Goal: Information Seeking & Learning: Learn about a topic

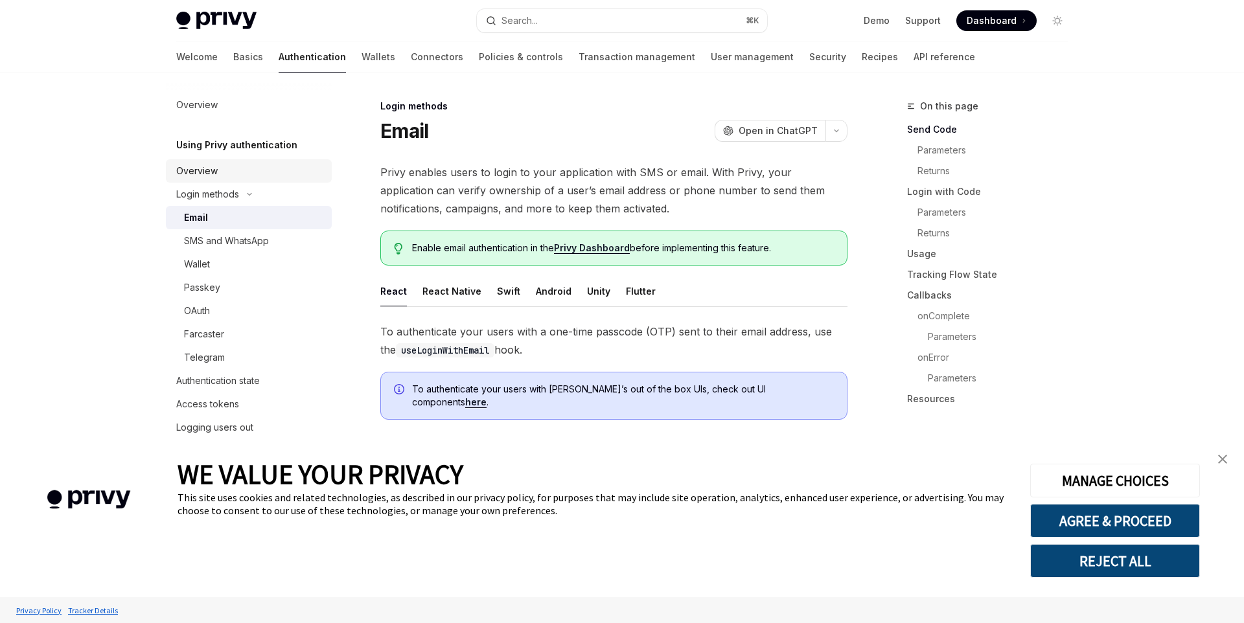
click at [218, 168] on div "Overview" at bounding box center [250, 171] width 148 height 16
type textarea "*"
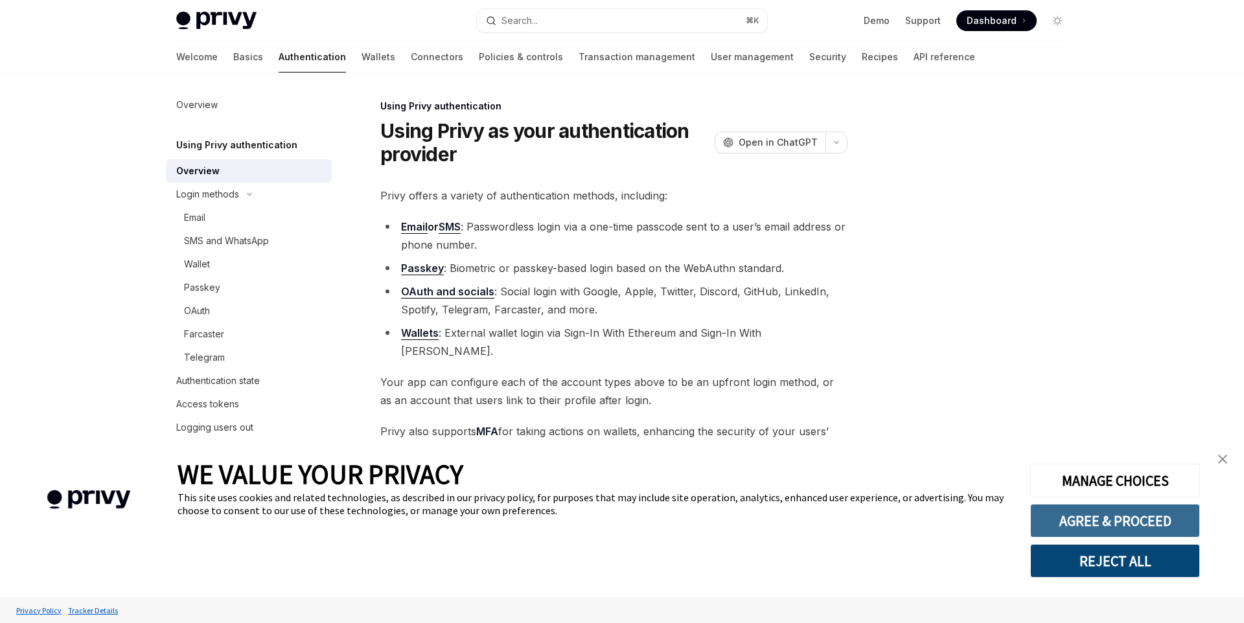
click at [1180, 521] on button "AGREE & PROCEED" at bounding box center [1115, 521] width 170 height 34
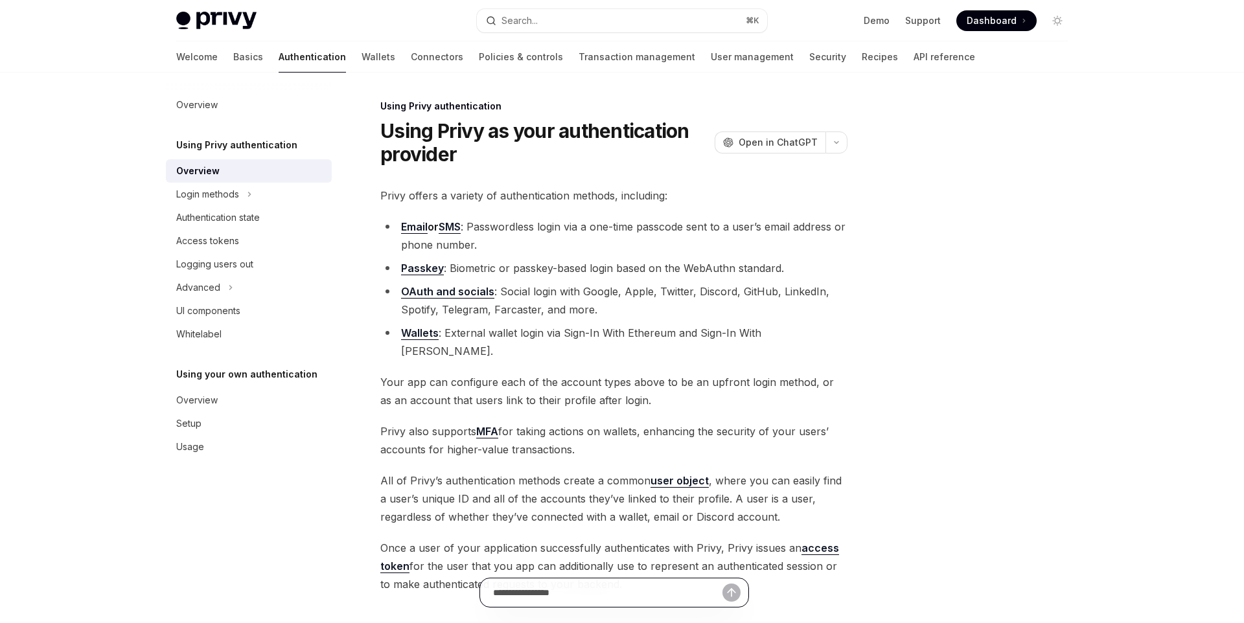
click at [549, 598] on input "text" at bounding box center [607, 592] width 229 height 28
click at [802, 541] on link "access token" at bounding box center [609, 557] width 459 height 32
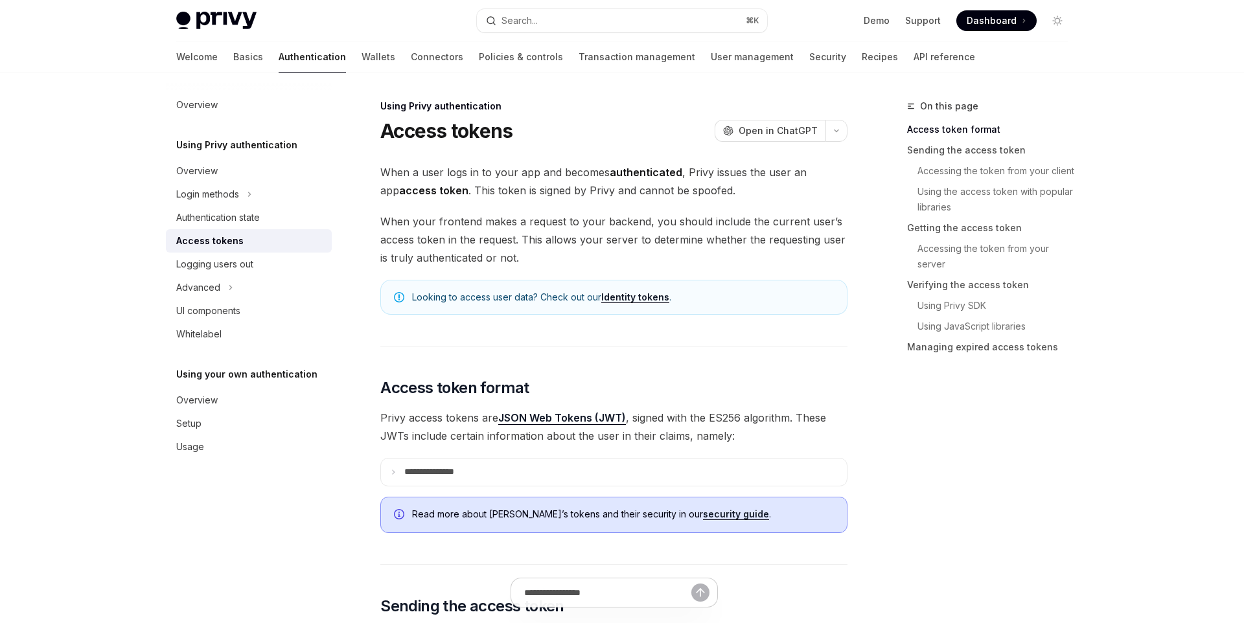
click at [231, 148] on h5 "Using Privy authentication" at bounding box center [236, 145] width 121 height 16
click at [215, 166] on div "Overview" at bounding box center [196, 171] width 41 height 16
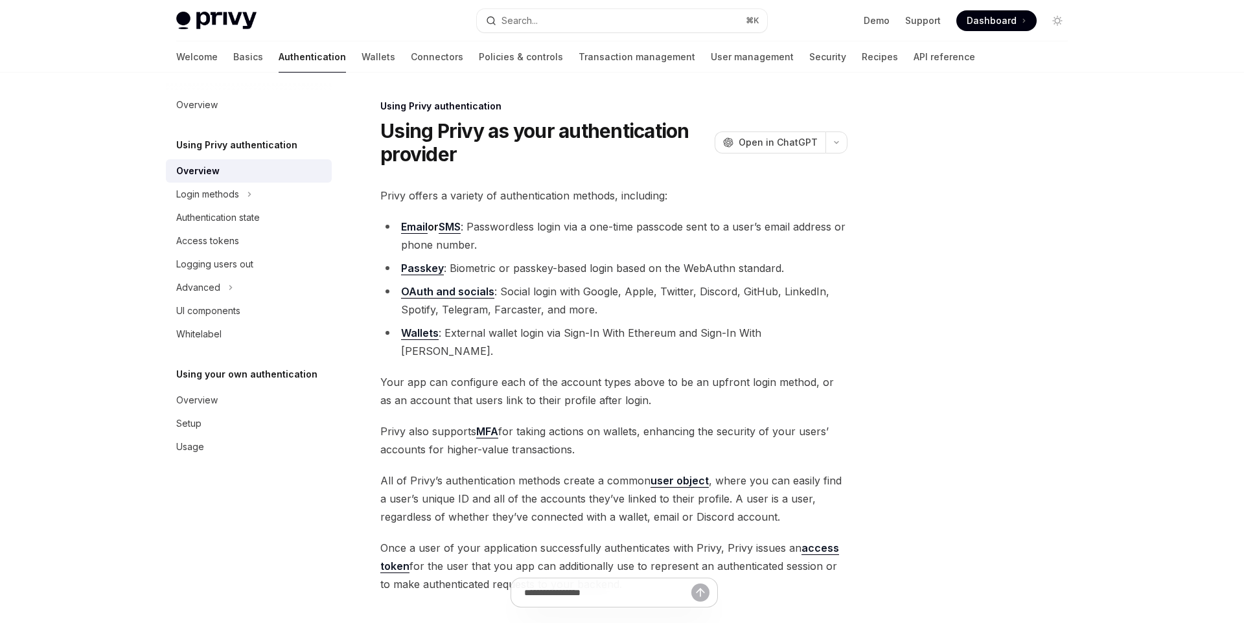
click at [508, 269] on li "Passkey : Biometric or passkey-based login based on the WebAuthn standard." at bounding box center [613, 268] width 467 height 18
click at [528, 269] on li "Passkey : Biometric or passkey-based login based on the WebAuthn standard." at bounding box center [613, 268] width 467 height 18
click at [495, 269] on li "Passkey : Biometric or passkey-based login based on the WebAuthn standard." at bounding box center [613, 268] width 467 height 18
click at [476, 270] on li "Passkey : Biometric or passkey-based login based on the WebAuthn standard." at bounding box center [613, 268] width 467 height 18
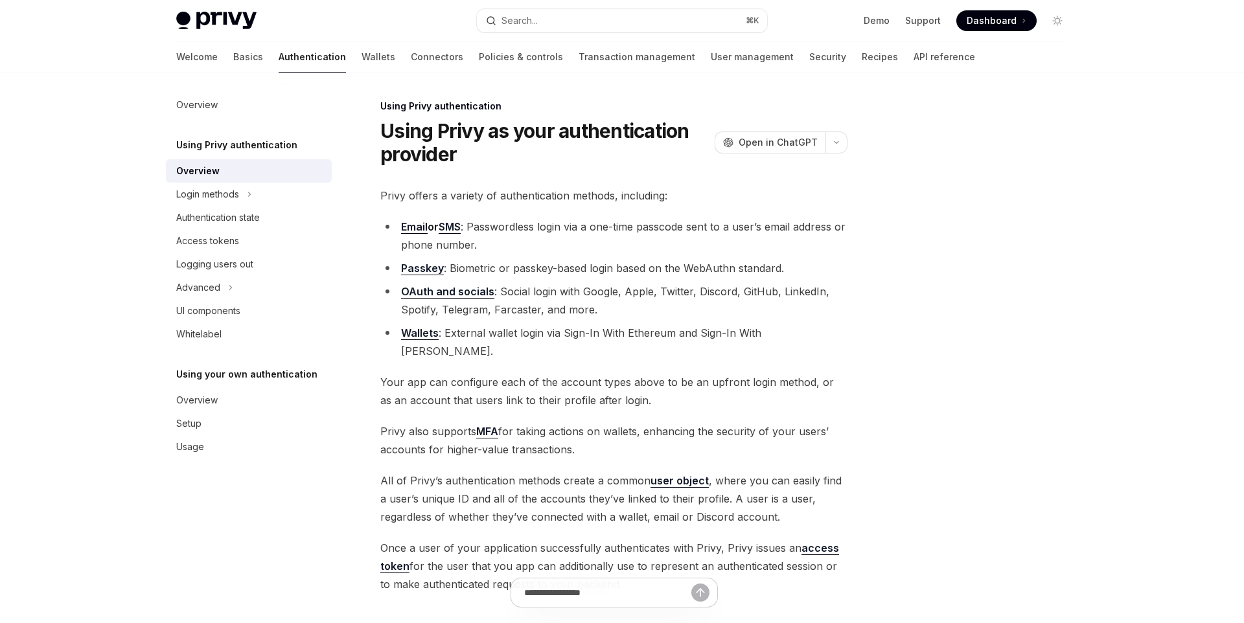
click at [475, 271] on li "Passkey : Biometric or passkey-based login based on the WebAuthn standard." at bounding box center [613, 268] width 467 height 18
copy li "Biometric"
click at [898, 354] on div at bounding box center [979, 360] width 197 height 525
click at [781, 150] on button "OpenAI Open in ChatGPT" at bounding box center [769, 142] width 111 height 22
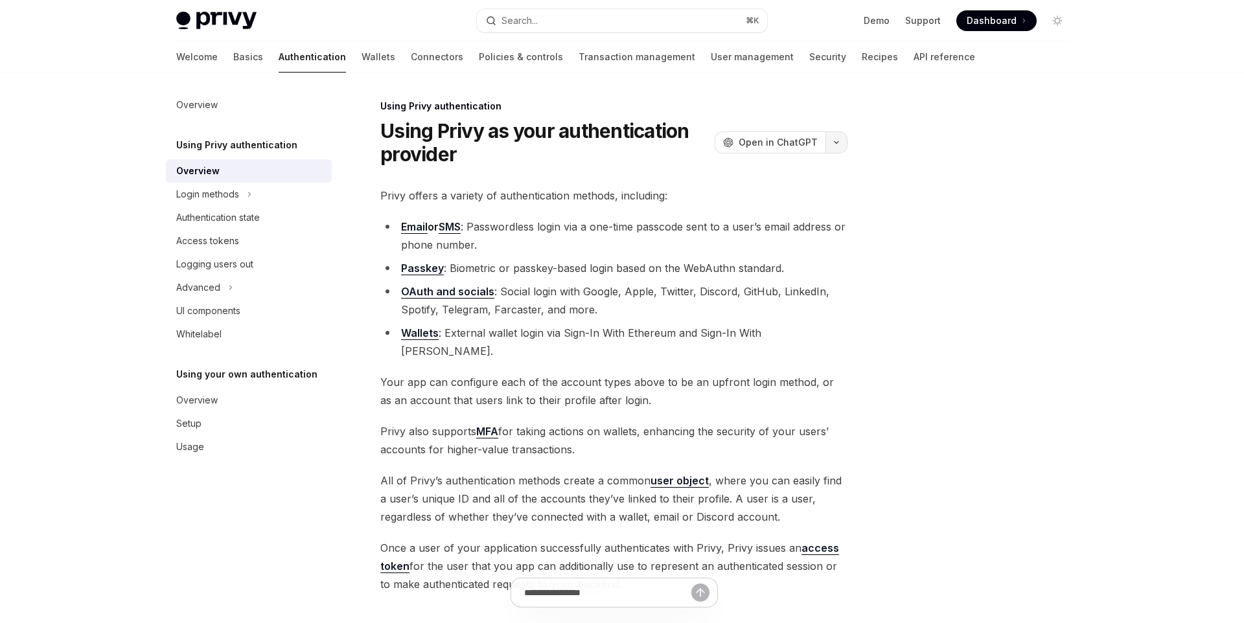
click at [845, 142] on button "button" at bounding box center [836, 142] width 22 height 22
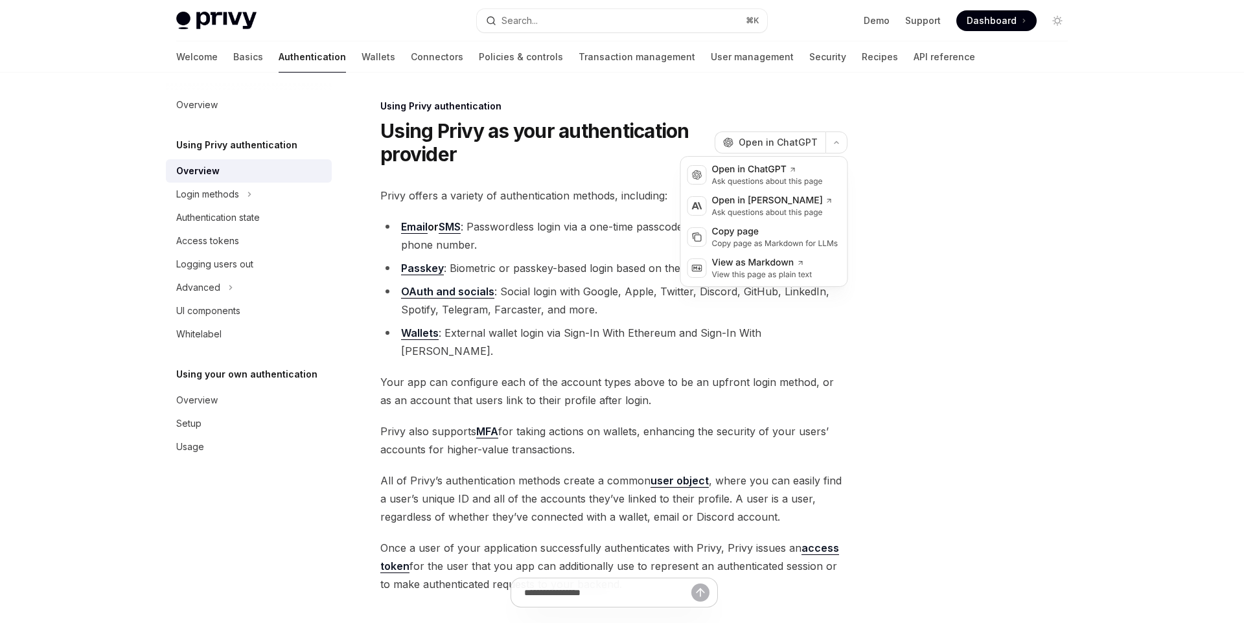
click at [884, 173] on div at bounding box center [979, 360] width 197 height 525
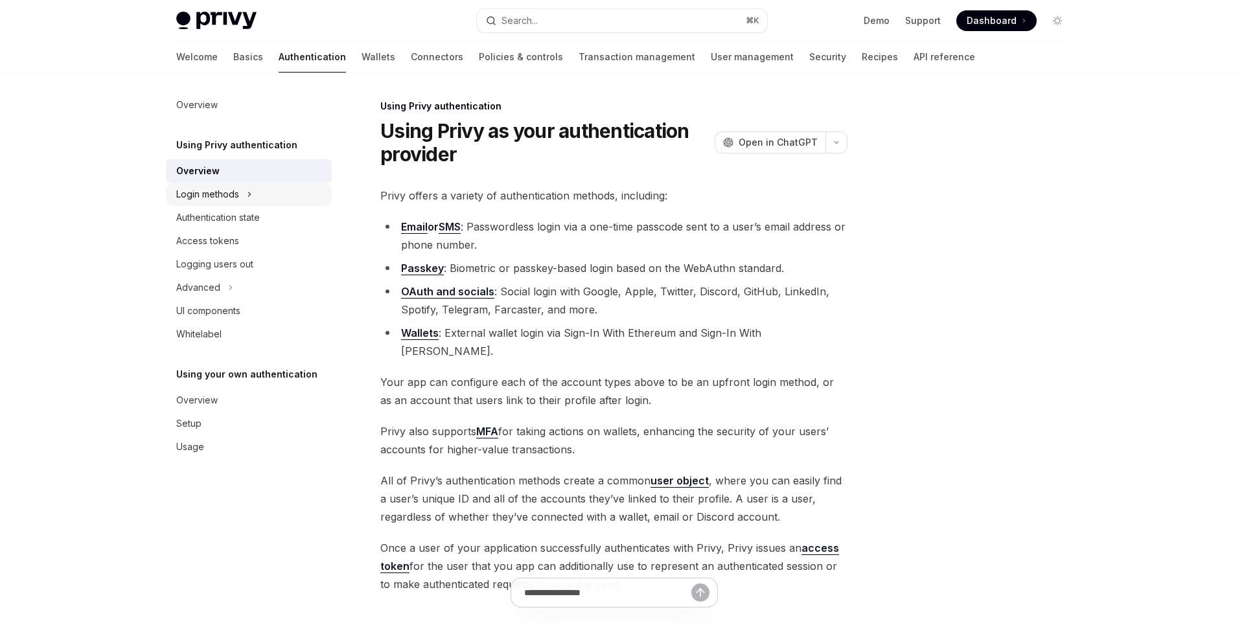
click at [257, 190] on div "Login methods" at bounding box center [249, 194] width 166 height 23
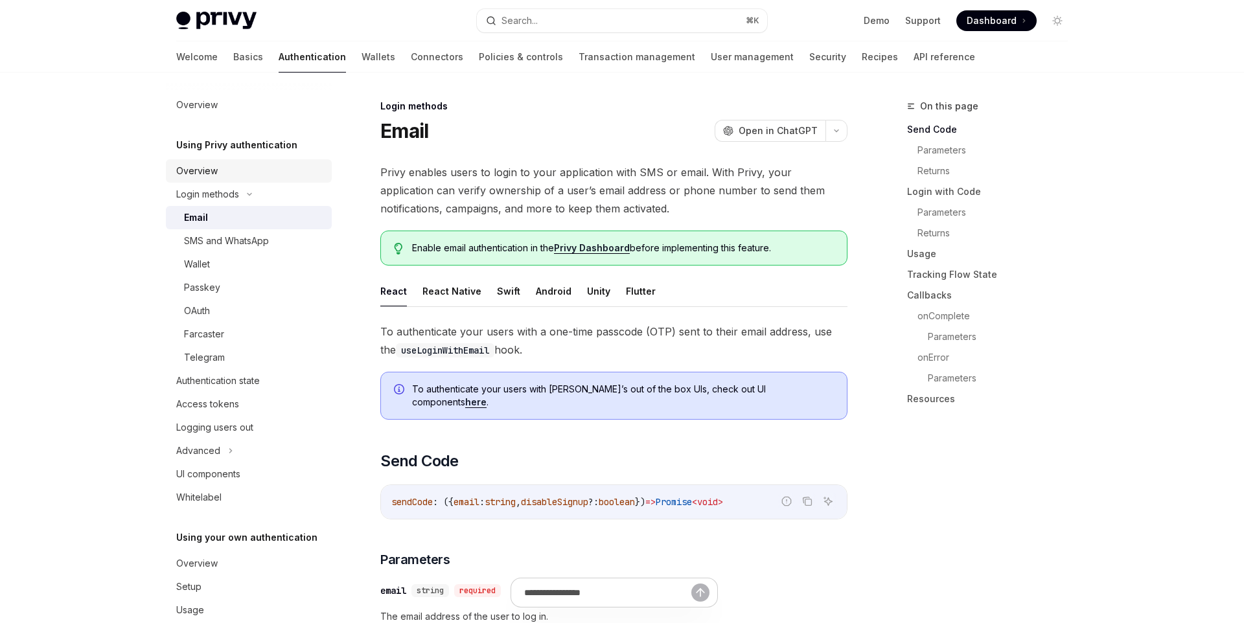
click at [248, 168] on div "Overview" at bounding box center [250, 171] width 148 height 16
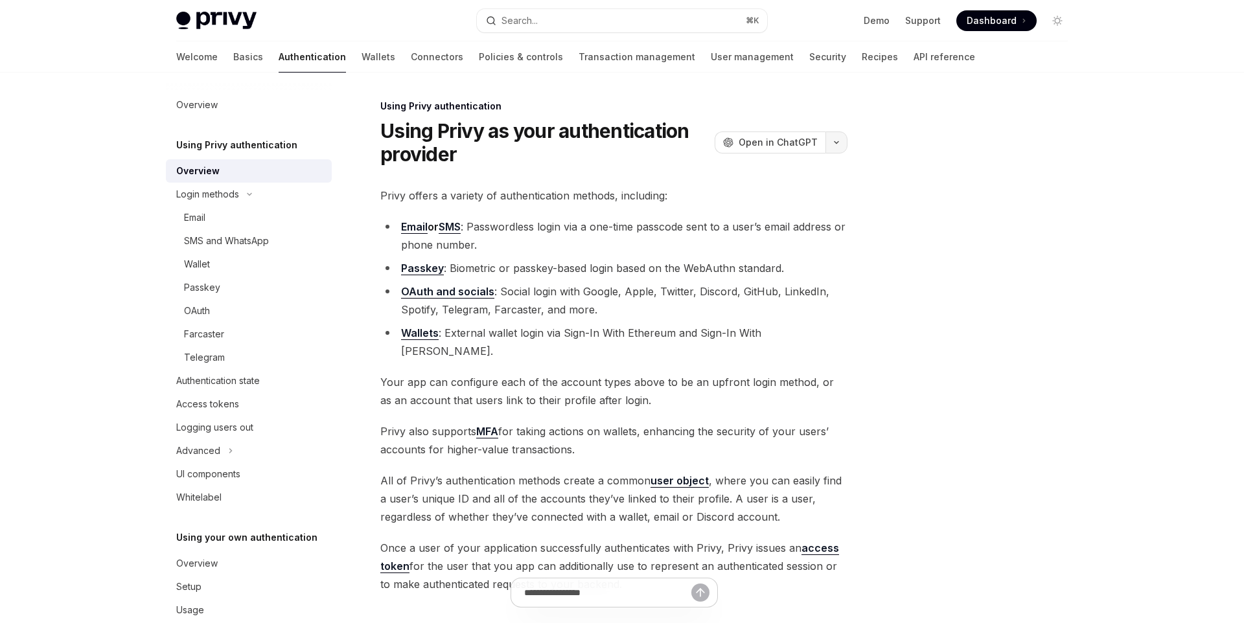
click at [843, 142] on button "button" at bounding box center [836, 142] width 22 height 22
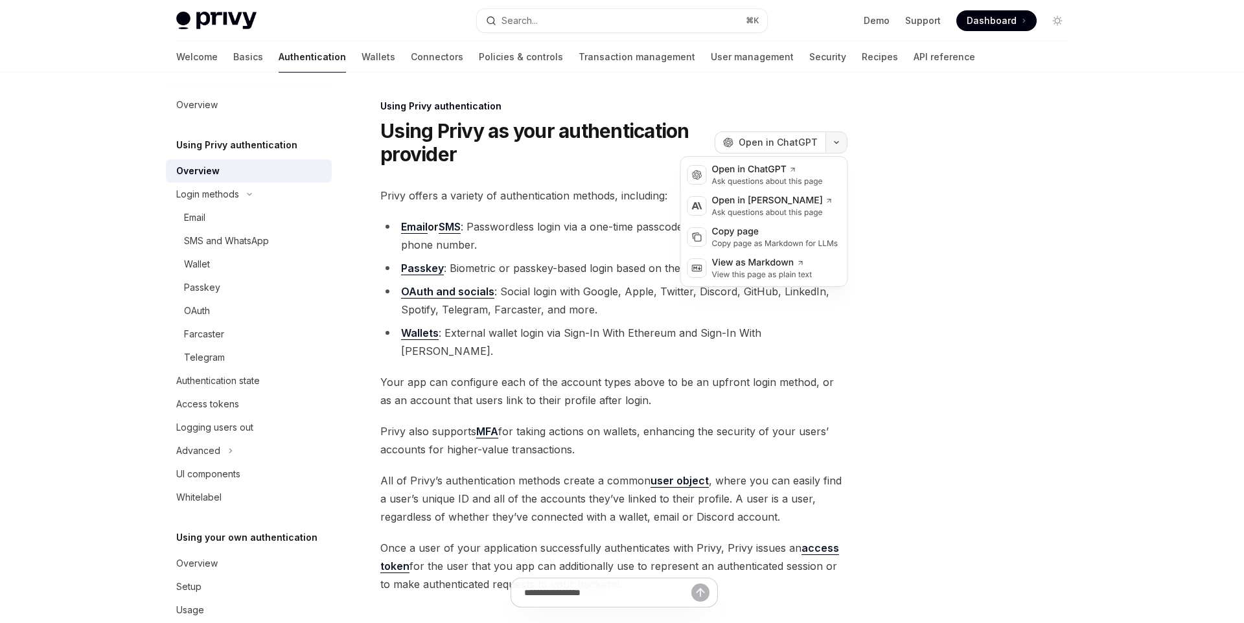
click at [843, 142] on icon "button" at bounding box center [836, 142] width 16 height 5
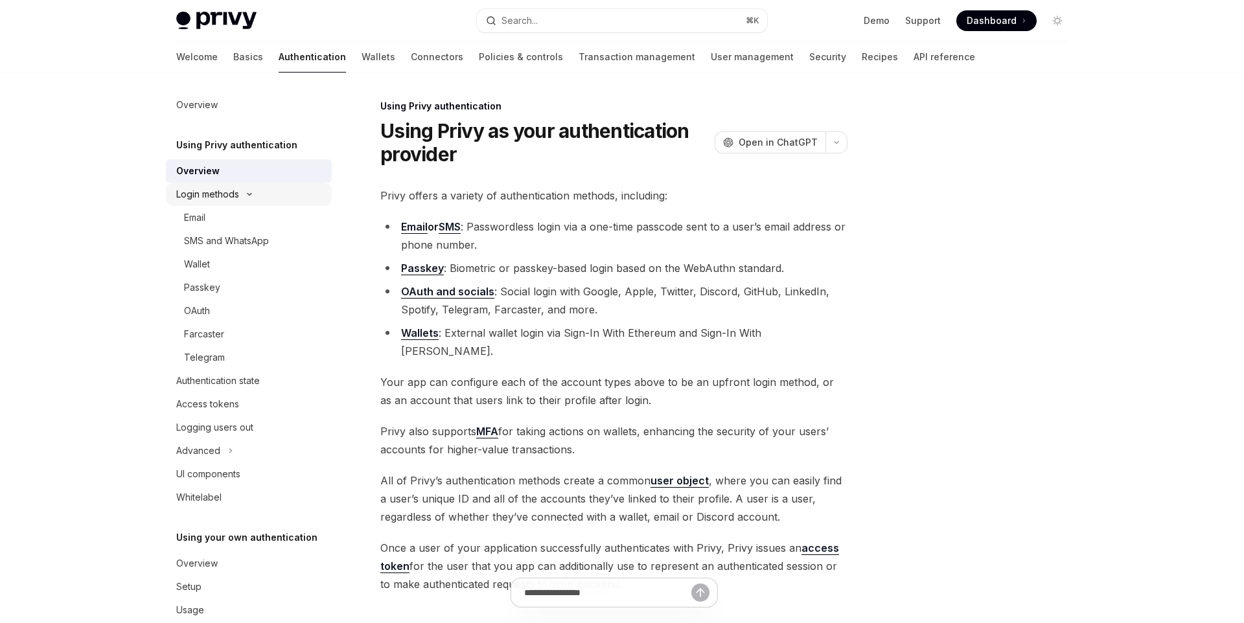
click at [265, 195] on div "Login methods" at bounding box center [249, 194] width 166 height 23
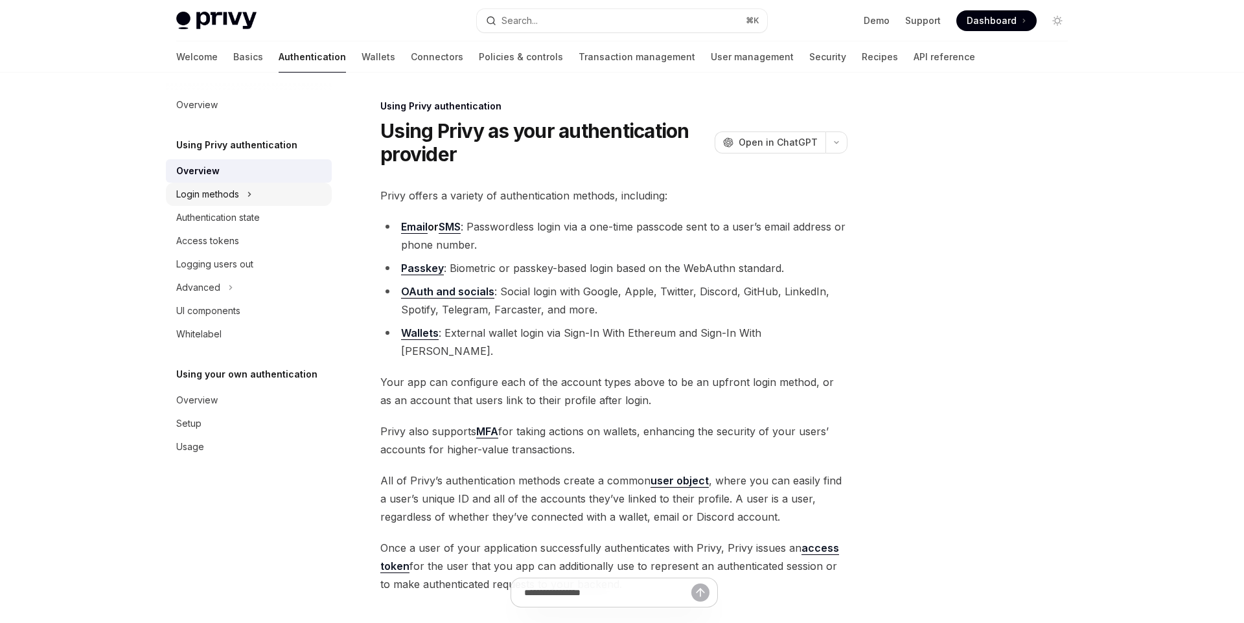
click at [271, 192] on div "Login methods" at bounding box center [249, 194] width 166 height 23
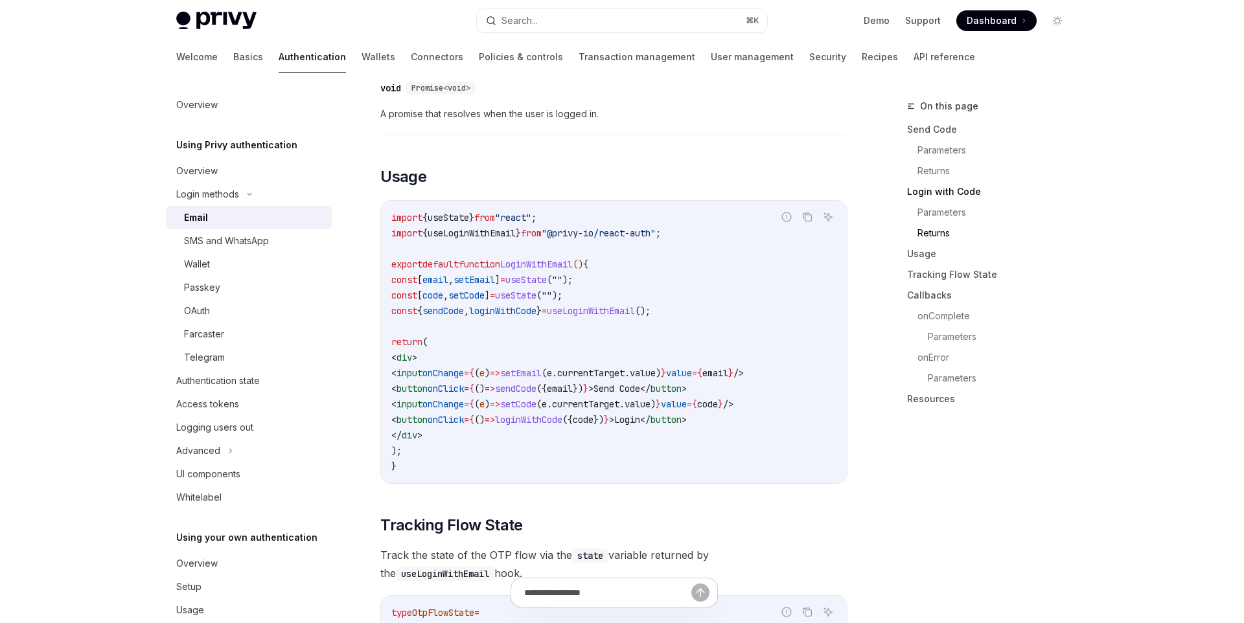
scroll to position [1053, 0]
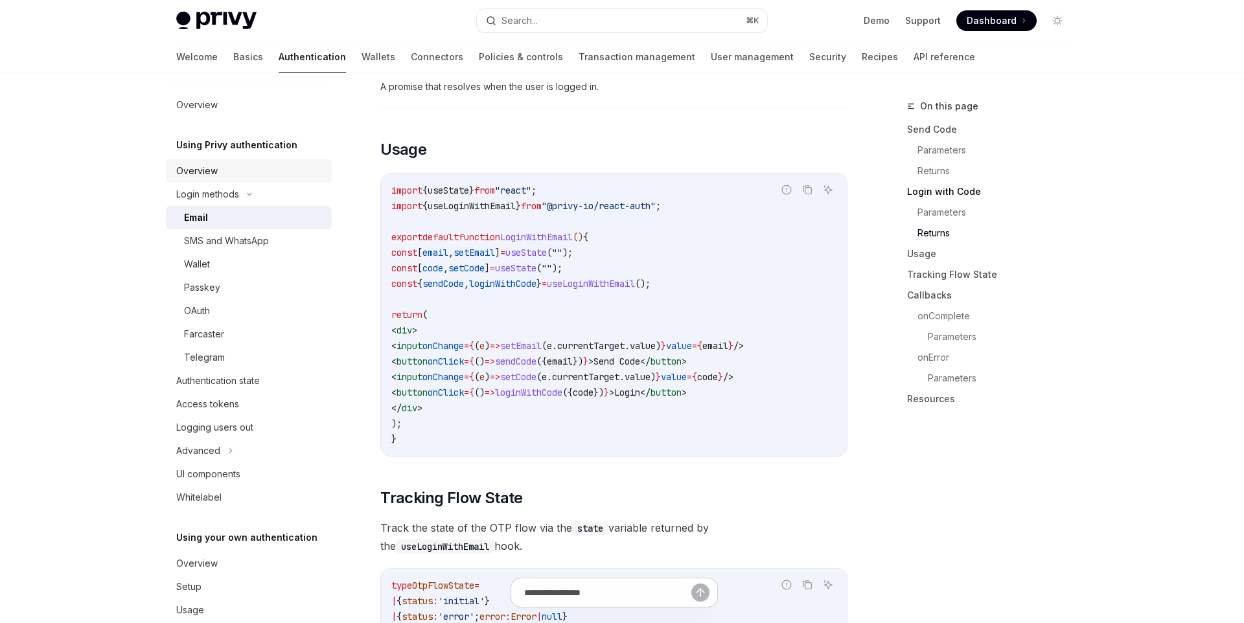
click at [240, 173] on div "Overview" at bounding box center [250, 171] width 148 height 16
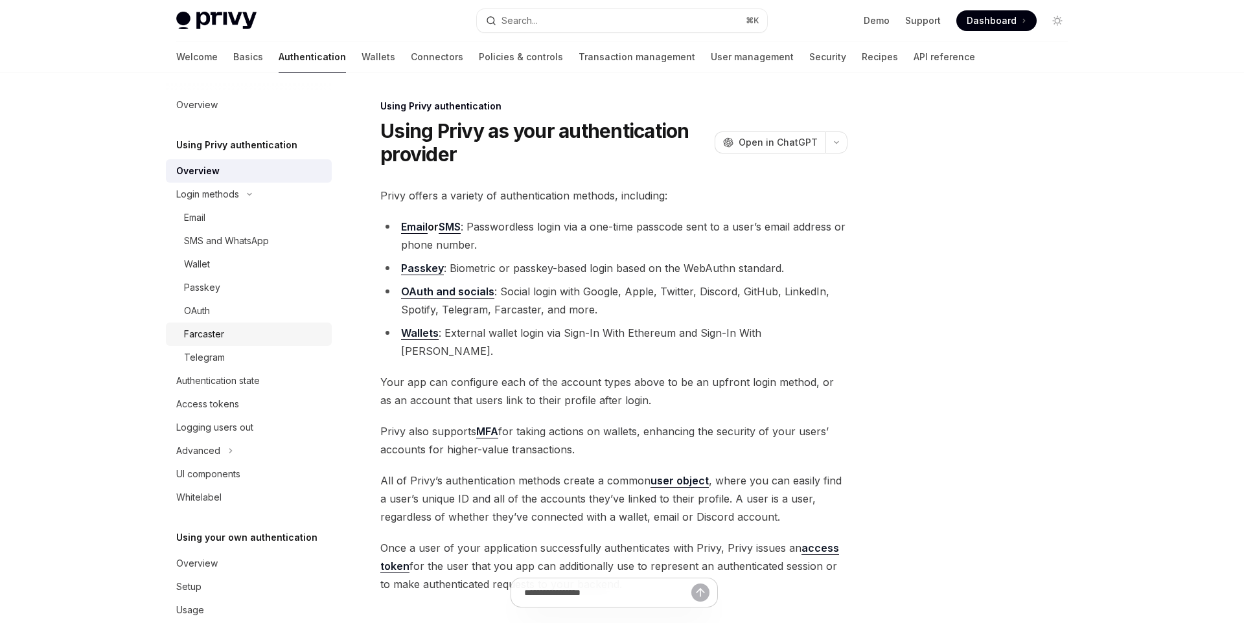
scroll to position [25, 0]
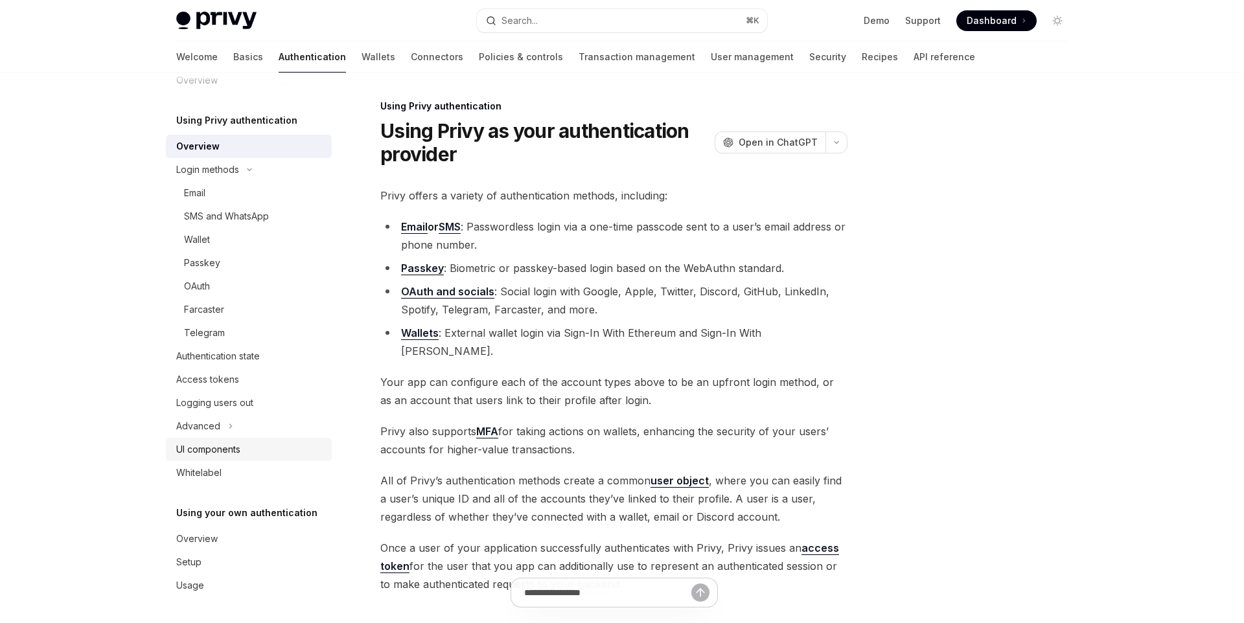
click at [261, 443] on div "UI components" at bounding box center [250, 450] width 148 height 16
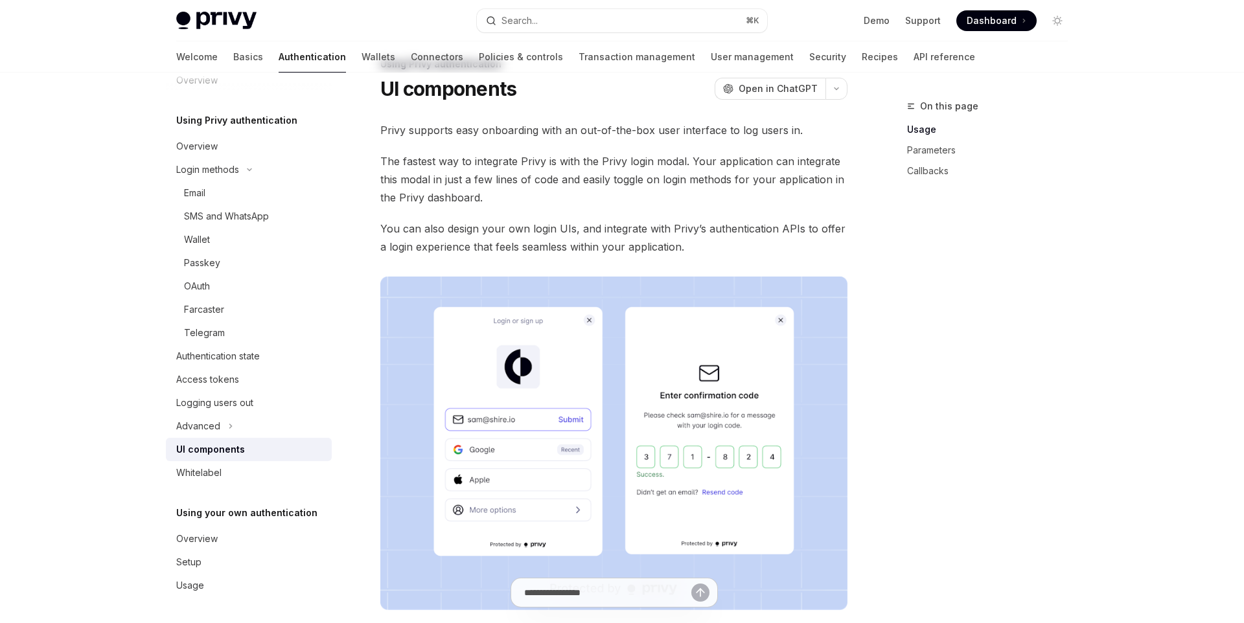
scroll to position [45, 0]
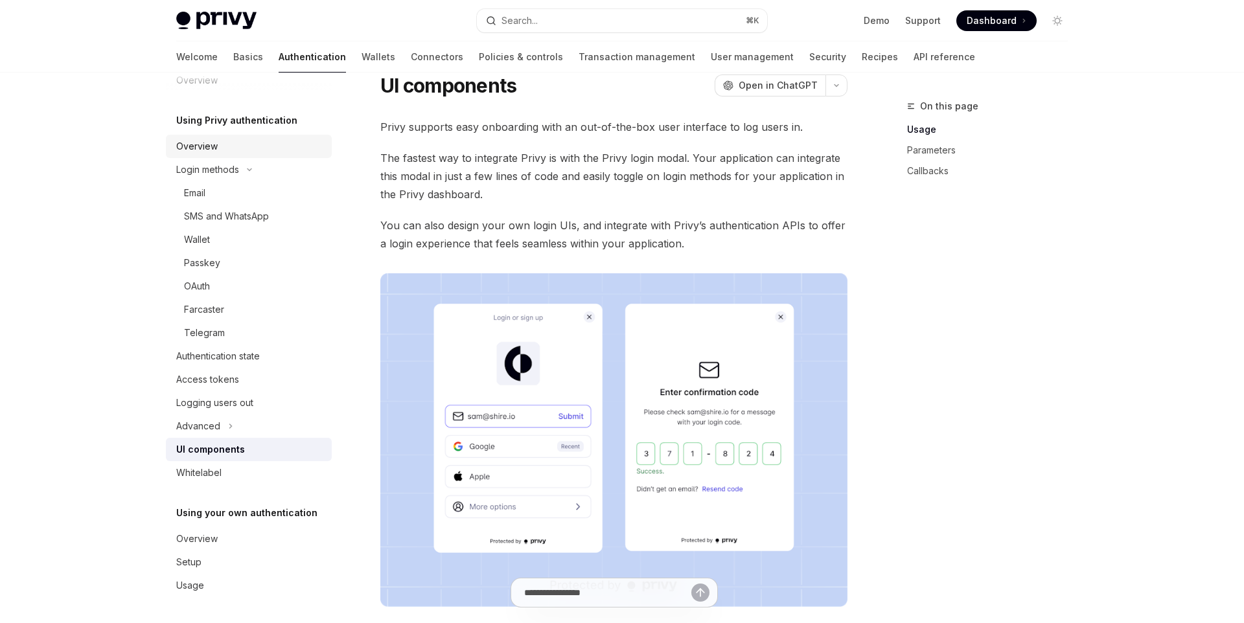
click at [215, 142] on div "Overview" at bounding box center [196, 147] width 41 height 16
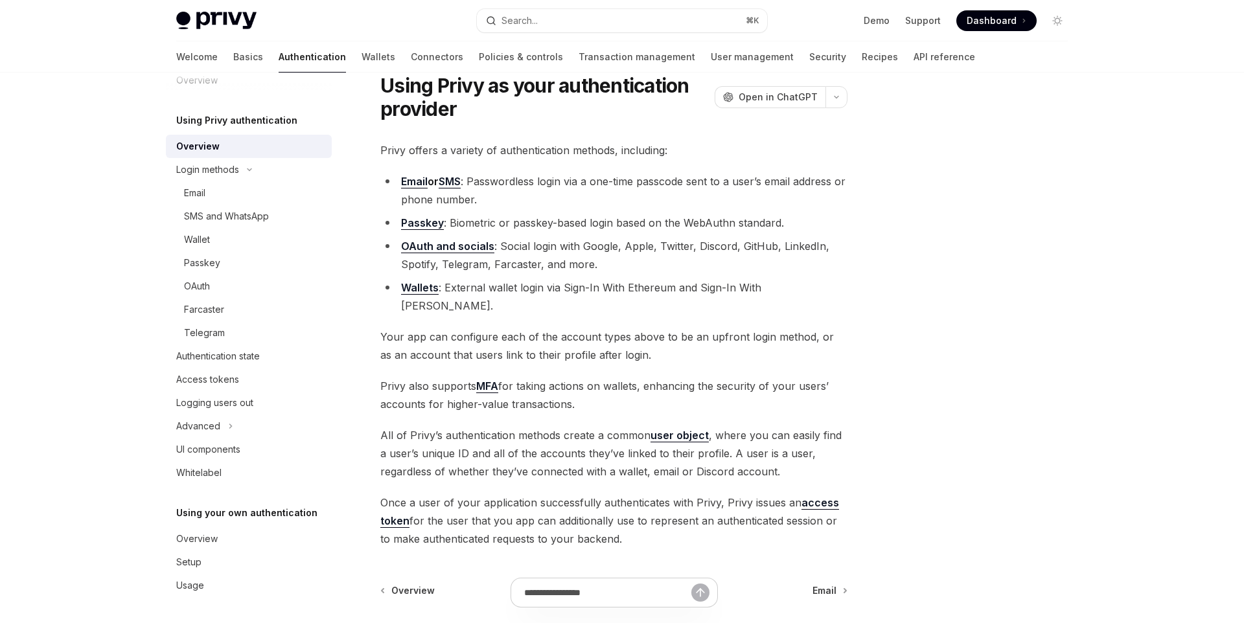
click at [433, 248] on link "OAuth and socials" at bounding box center [447, 247] width 93 height 14
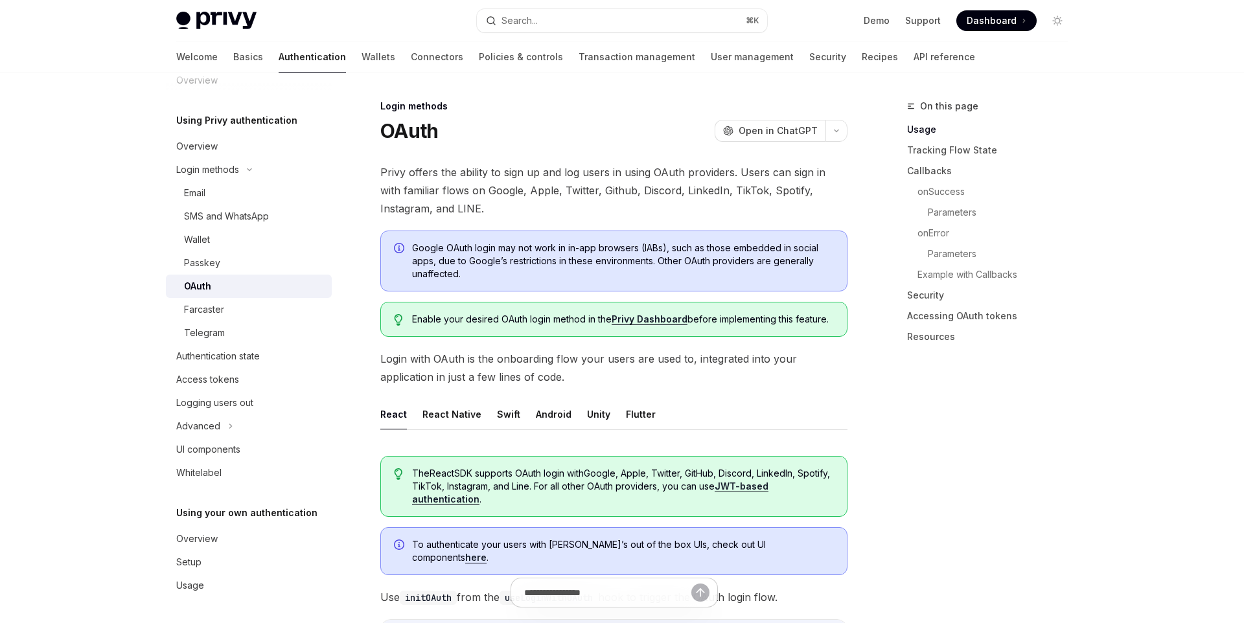
click at [596, 187] on span "Privy offers the ability to sign up and log users in using OAuth providers. Use…" at bounding box center [613, 190] width 467 height 54
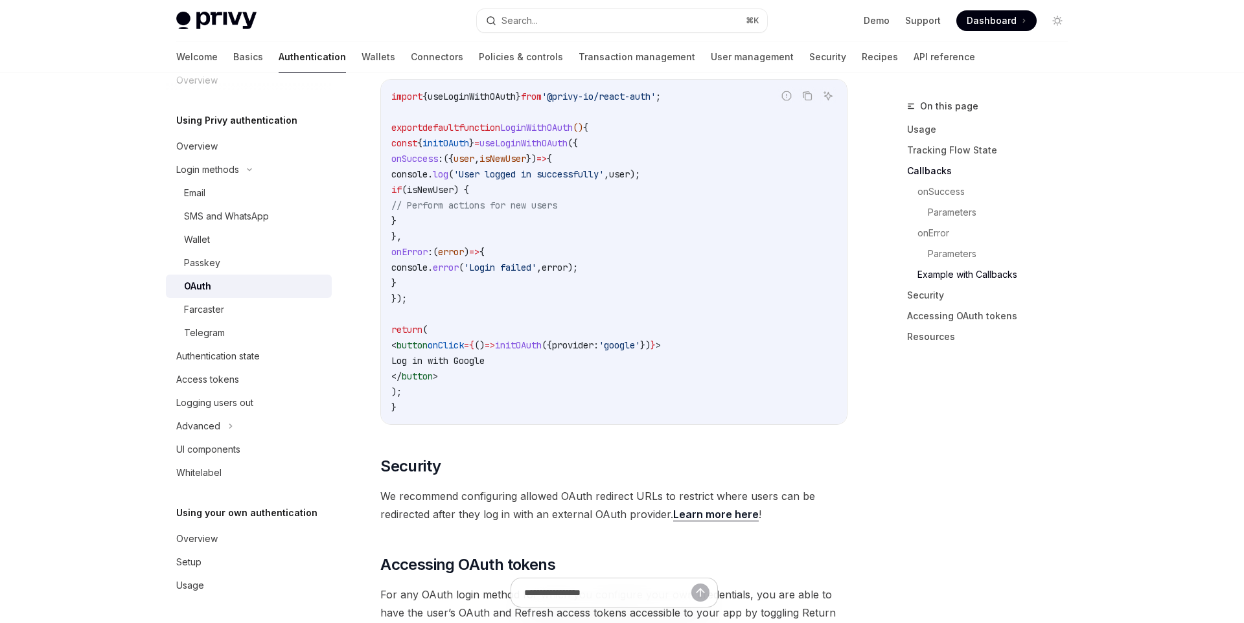
scroll to position [2566, 0]
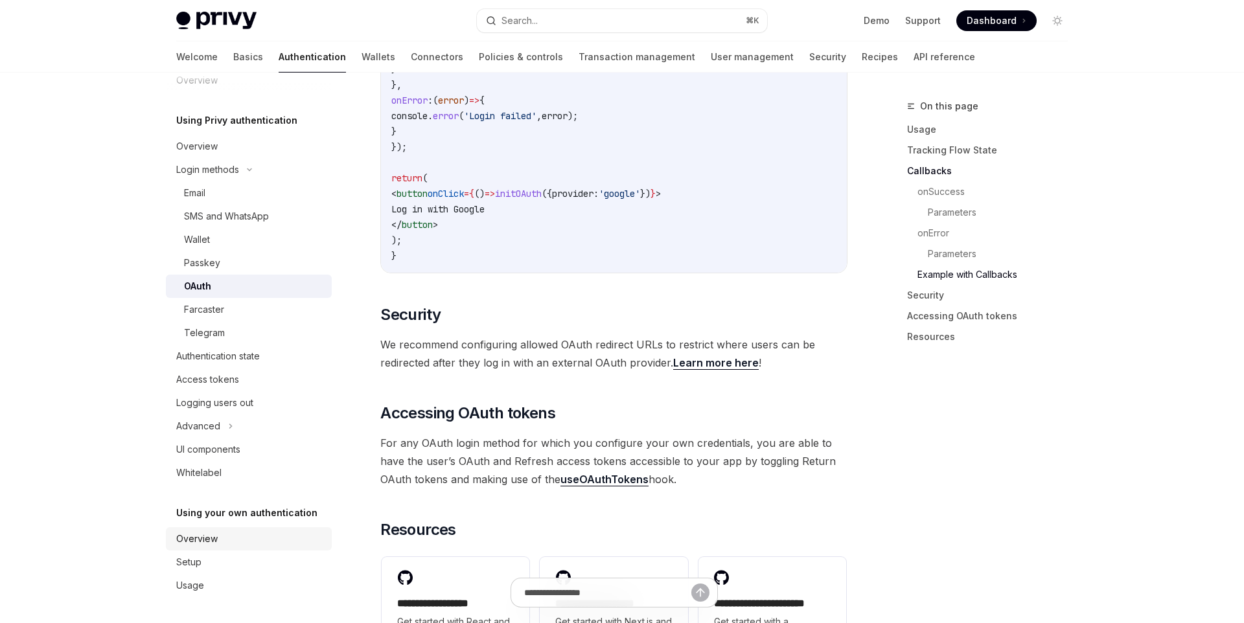
click at [248, 540] on div "Overview" at bounding box center [250, 539] width 148 height 16
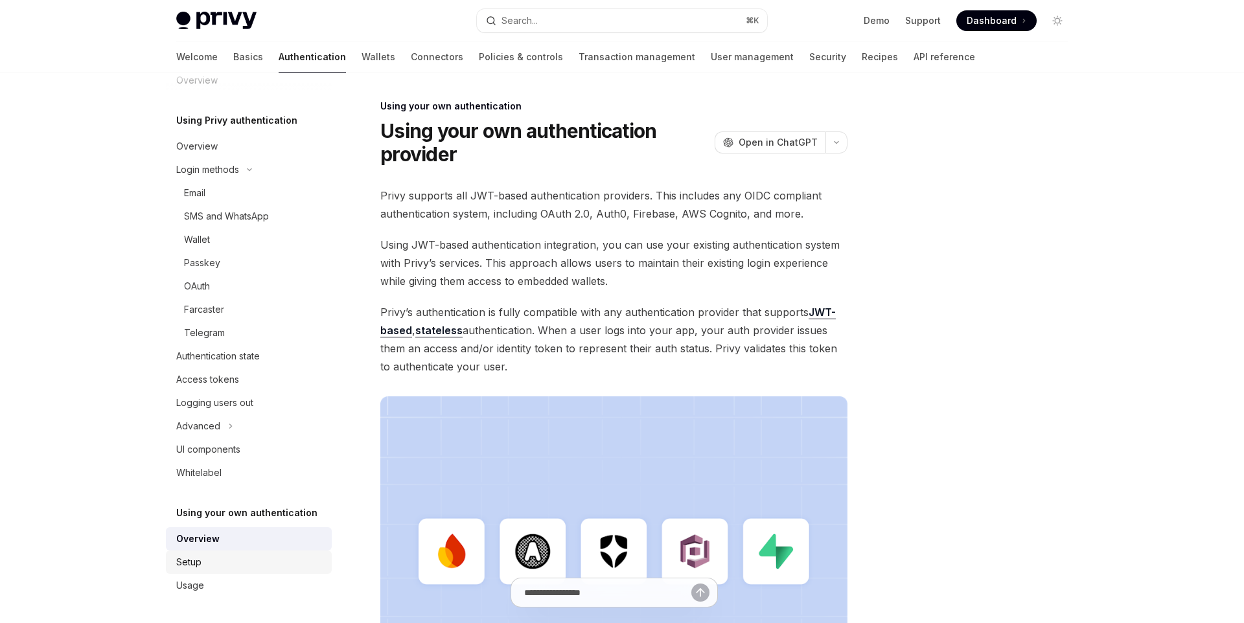
click at [237, 565] on div "Setup" at bounding box center [250, 562] width 148 height 16
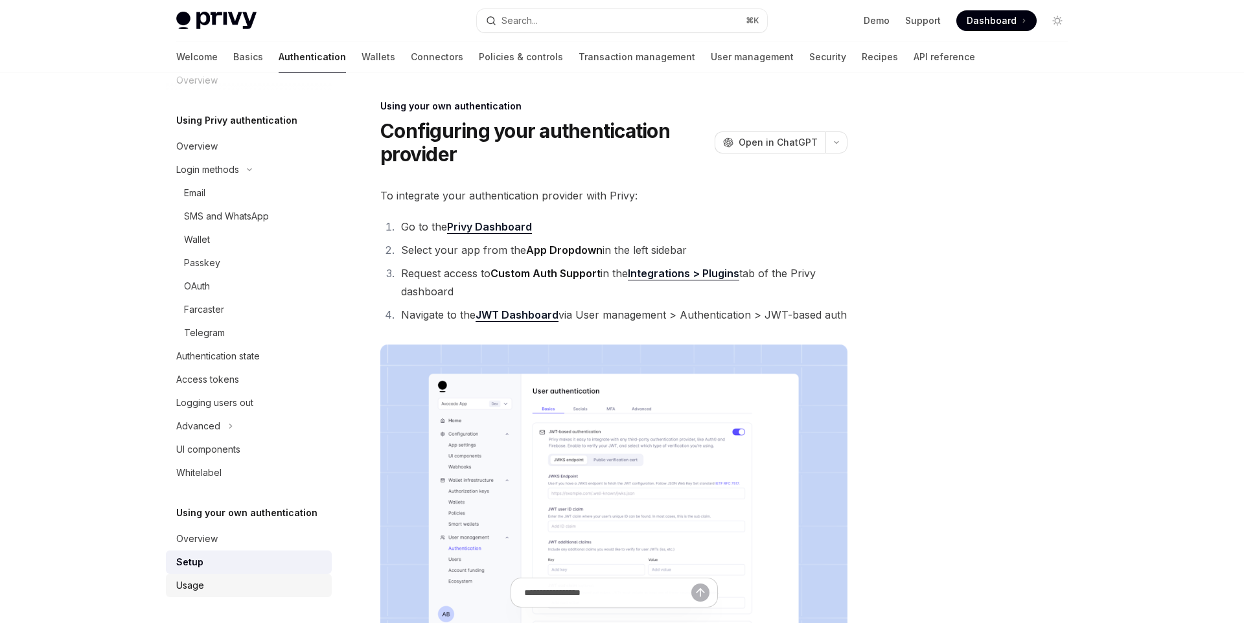
click at [208, 578] on div "Usage" at bounding box center [250, 586] width 148 height 16
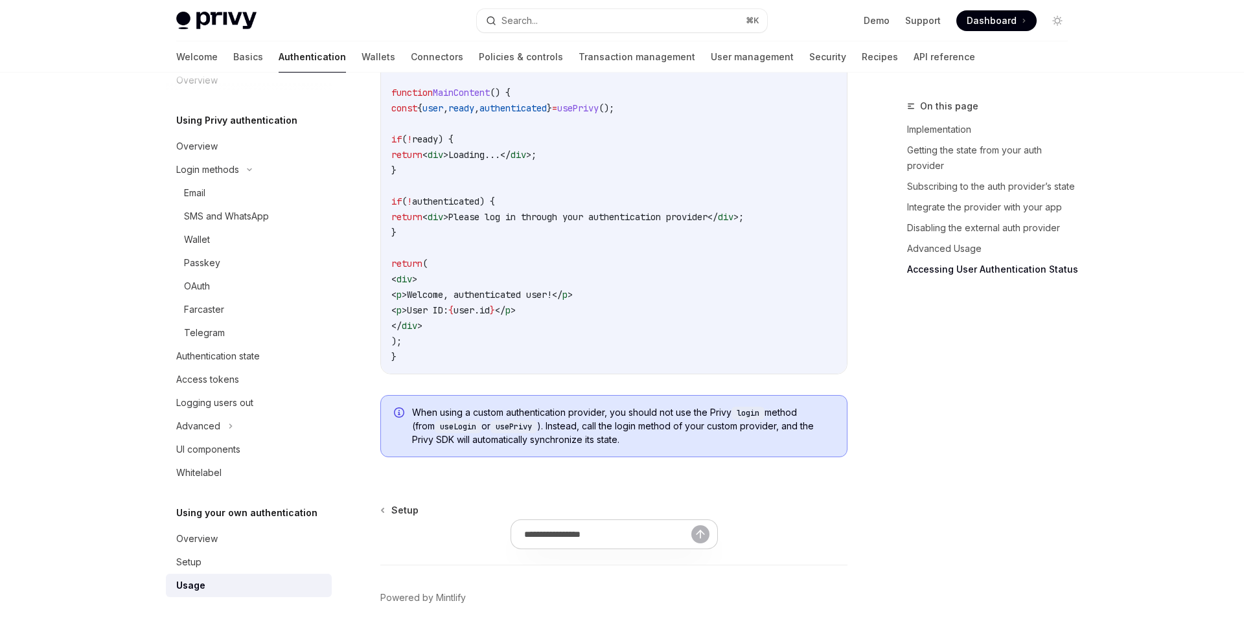
scroll to position [2697, 0]
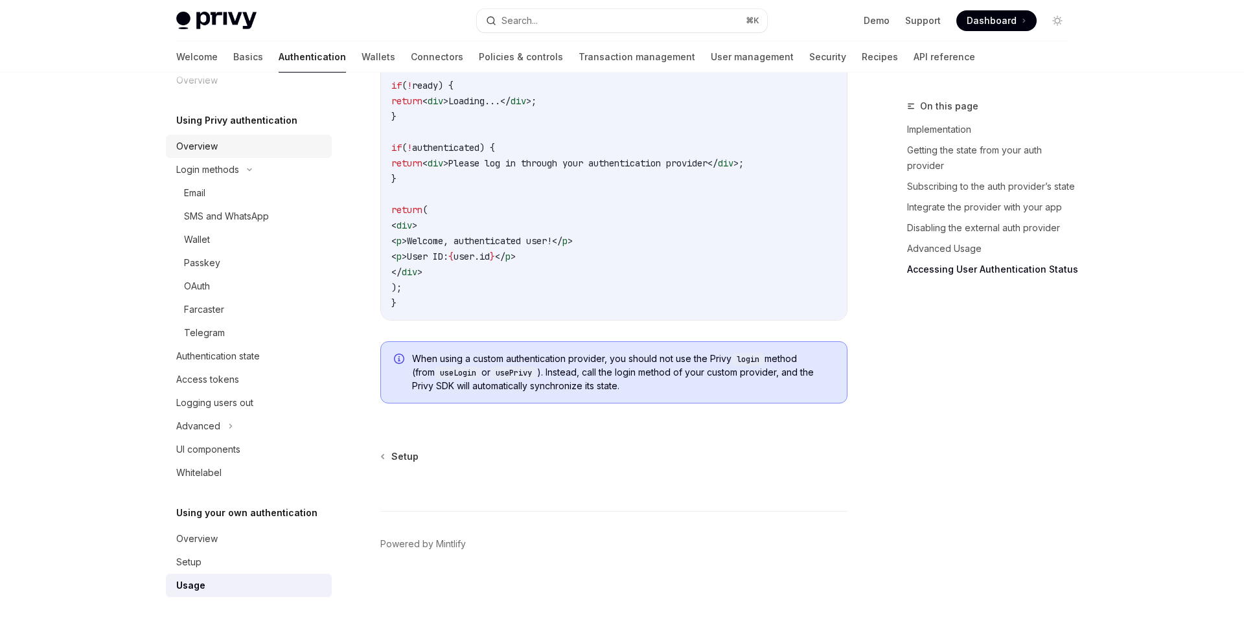
click at [256, 144] on div "Overview" at bounding box center [250, 147] width 148 height 16
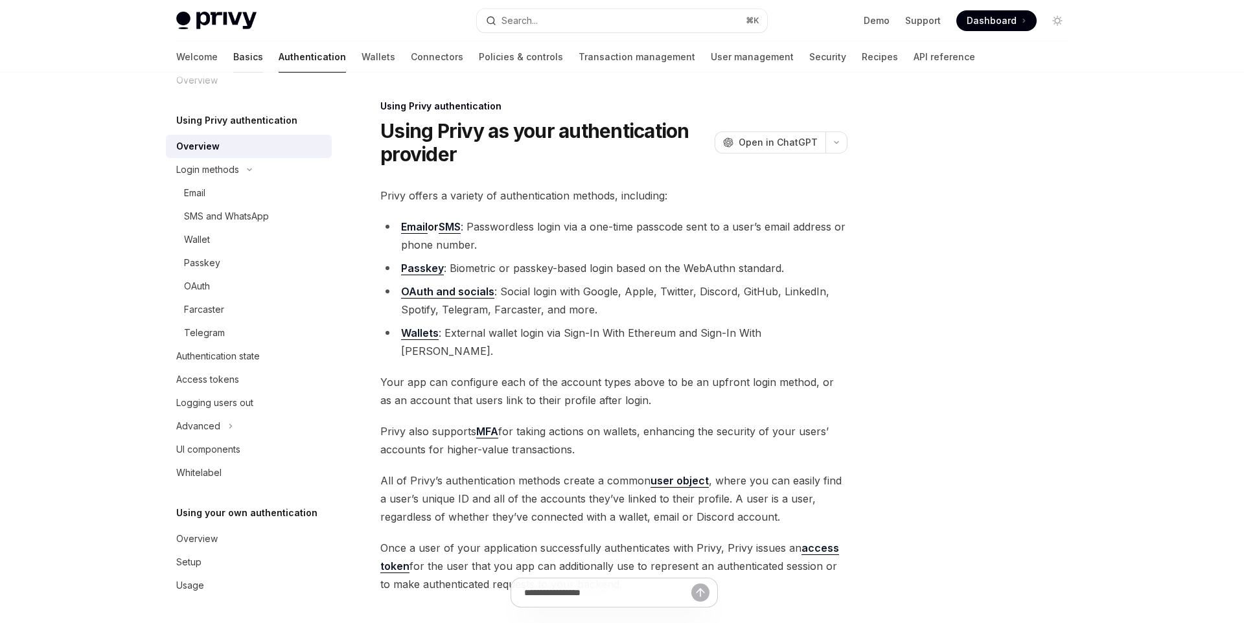
click at [233, 57] on link "Basics" at bounding box center [248, 56] width 30 height 31
type textarea "*"
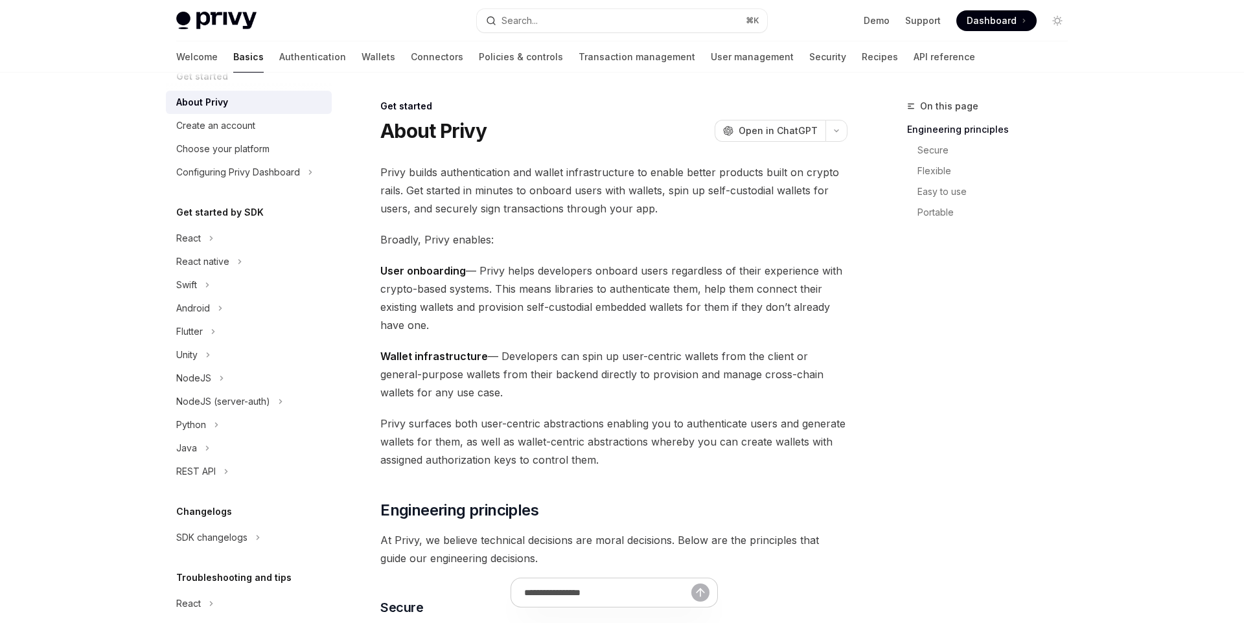
click at [574, 139] on div "About Privy OpenAI Open in ChatGPT" at bounding box center [613, 130] width 467 height 23
click at [554, 178] on span "Privy builds authentication and wallet infrastructure to enable better products…" at bounding box center [613, 190] width 467 height 54
click at [558, 173] on span "Privy builds authentication and wallet infrastructure to enable better products…" at bounding box center [613, 190] width 467 height 54
click at [510, 178] on span "Privy builds authentication and wallet infrastructure to enable better products…" at bounding box center [613, 190] width 467 height 54
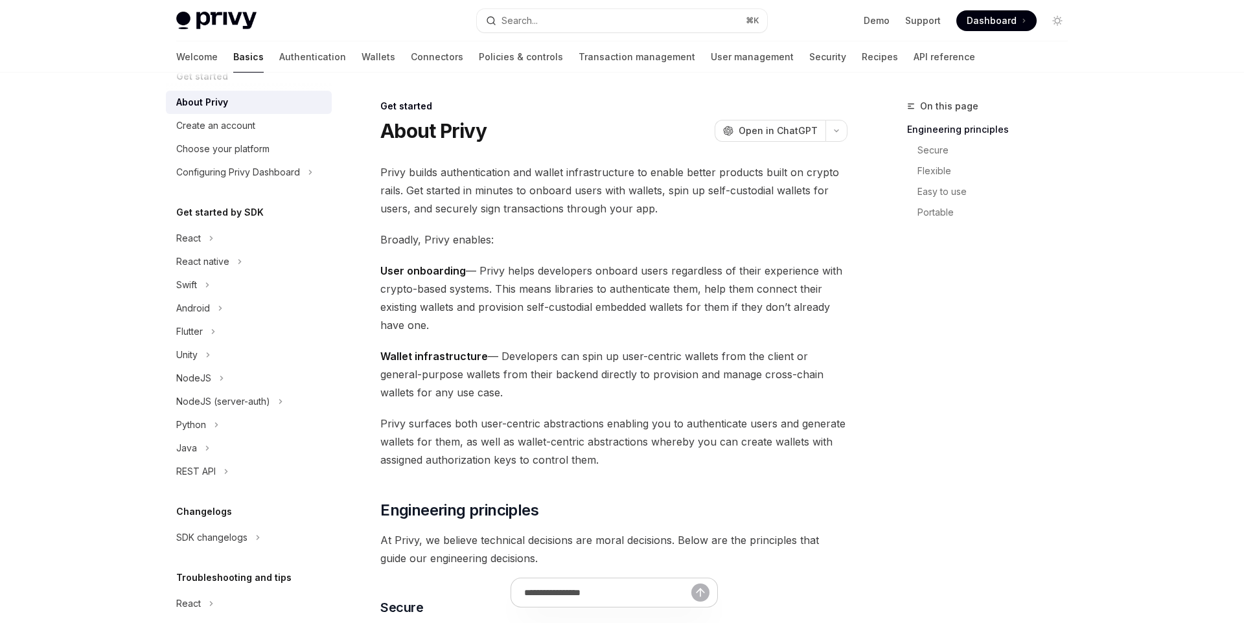
click at [519, 177] on span "Privy builds authentication and wallet infrastructure to enable better products…" at bounding box center [613, 190] width 467 height 54
click at [394, 192] on span "Privy builds authentication and wallet infrastructure to enable better products…" at bounding box center [613, 190] width 467 height 54
copy span "rails"
click at [744, 192] on span "Privy builds authentication and wallet infrastructure to enable better products…" at bounding box center [613, 190] width 467 height 54
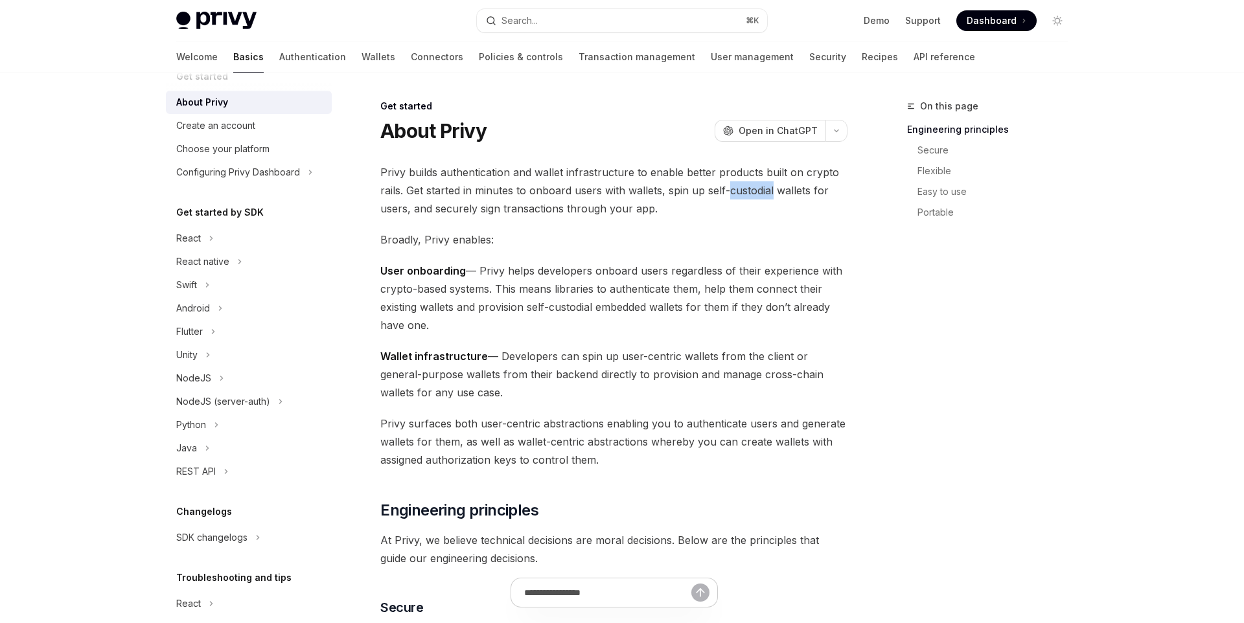
click at [744, 192] on span "Privy builds authentication and wallet infrastructure to enable better products…" at bounding box center [613, 190] width 467 height 54
copy span "custodial"
click at [502, 308] on span "User onboarding — Privy helps developers onboard users regardless of their expe…" at bounding box center [613, 298] width 467 height 73
copy span "provision"
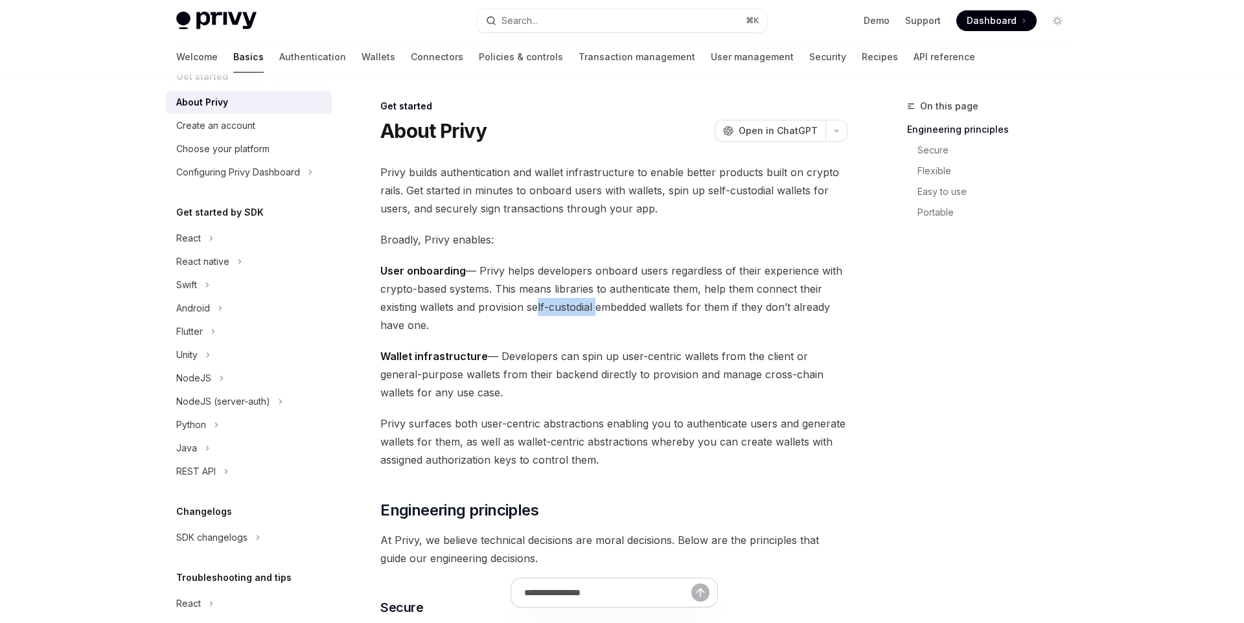
drag, startPoint x: 530, startPoint y: 308, endPoint x: 596, endPoint y: 306, distance: 66.1
click at [594, 307] on span "User onboarding — Privy helps developers onboard users regardless of their expe…" at bounding box center [613, 298] width 467 height 73
click at [595, 306] on span "User onboarding — Privy helps developers onboard users regardless of their expe…" at bounding box center [613, 298] width 467 height 73
drag, startPoint x: 594, startPoint y: 306, endPoint x: 529, endPoint y: 308, distance: 65.5
click at [529, 308] on span "User onboarding — Privy helps developers onboard users regardless of their expe…" at bounding box center [613, 298] width 467 height 73
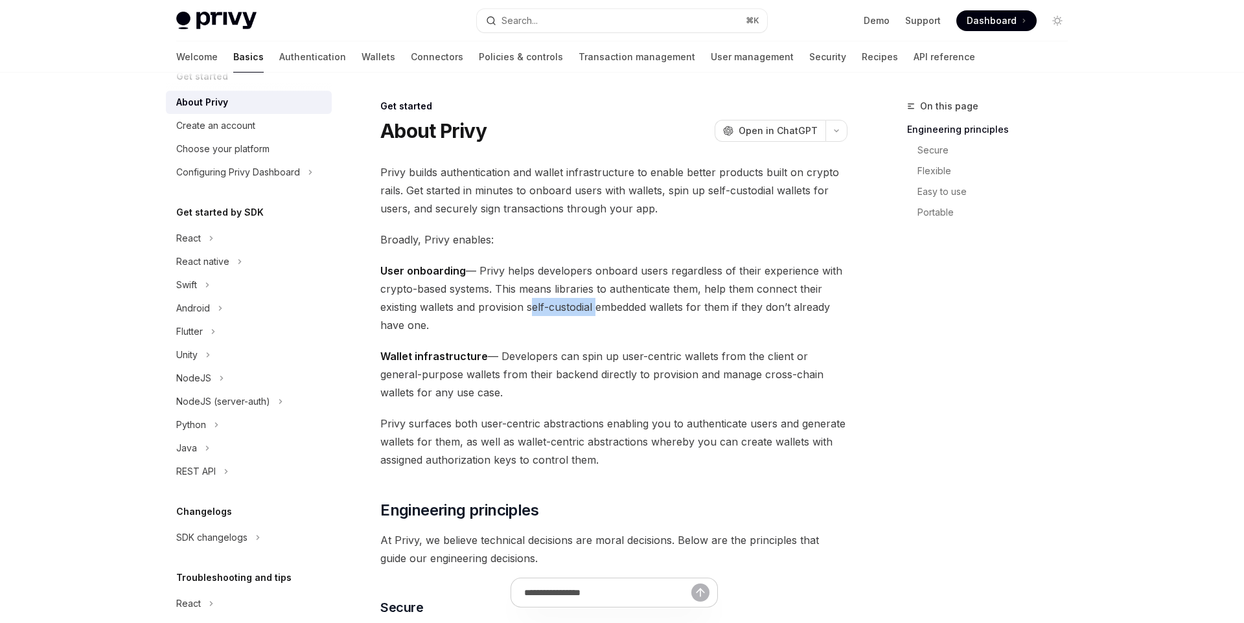
copy span "self-custodial"
click at [554, 269] on span "User onboarding — Privy helps developers onboard users regardless of their expe…" at bounding box center [613, 298] width 467 height 73
drag, startPoint x: 580, startPoint y: 355, endPoint x: 625, endPoint y: 354, distance: 44.7
click at [612, 354] on span "Wallet infrastructure — Developers can spin up user-centric wallets from the cl…" at bounding box center [613, 374] width 467 height 54
copy span "spin up"
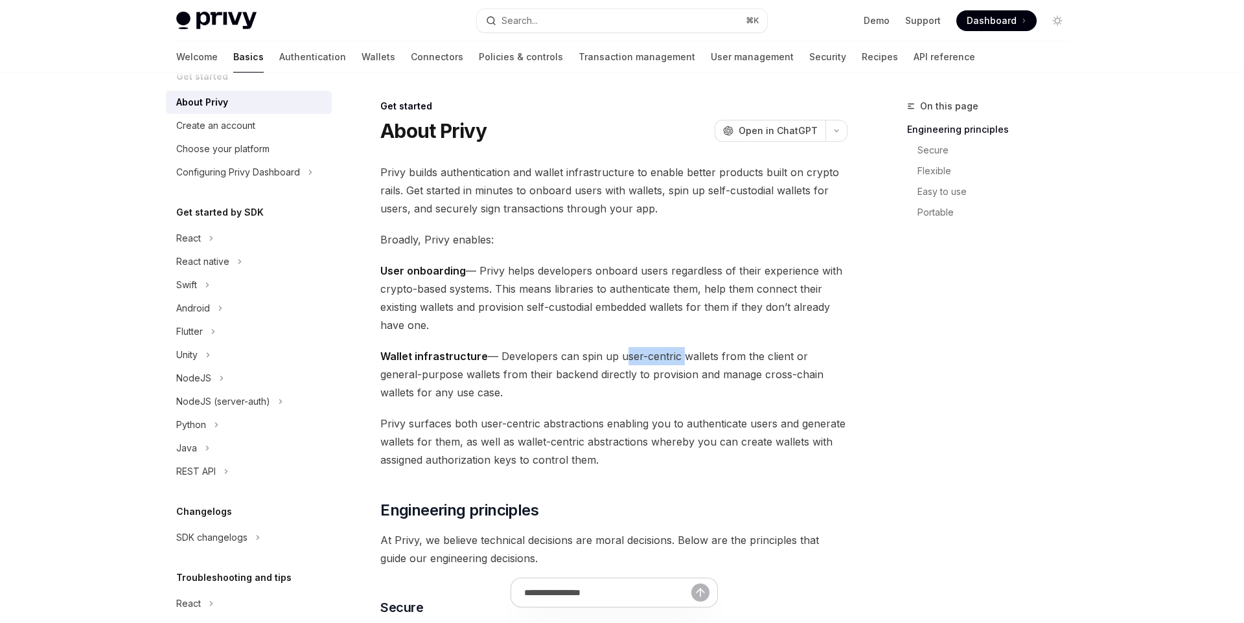
drag, startPoint x: 618, startPoint y: 358, endPoint x: 680, endPoint y: 357, distance: 62.2
click at [678, 356] on span "Wallet infrastructure — Developers can spin up user-centric wallets from the cl…" at bounding box center [613, 374] width 467 height 54
copy span "user-centric"
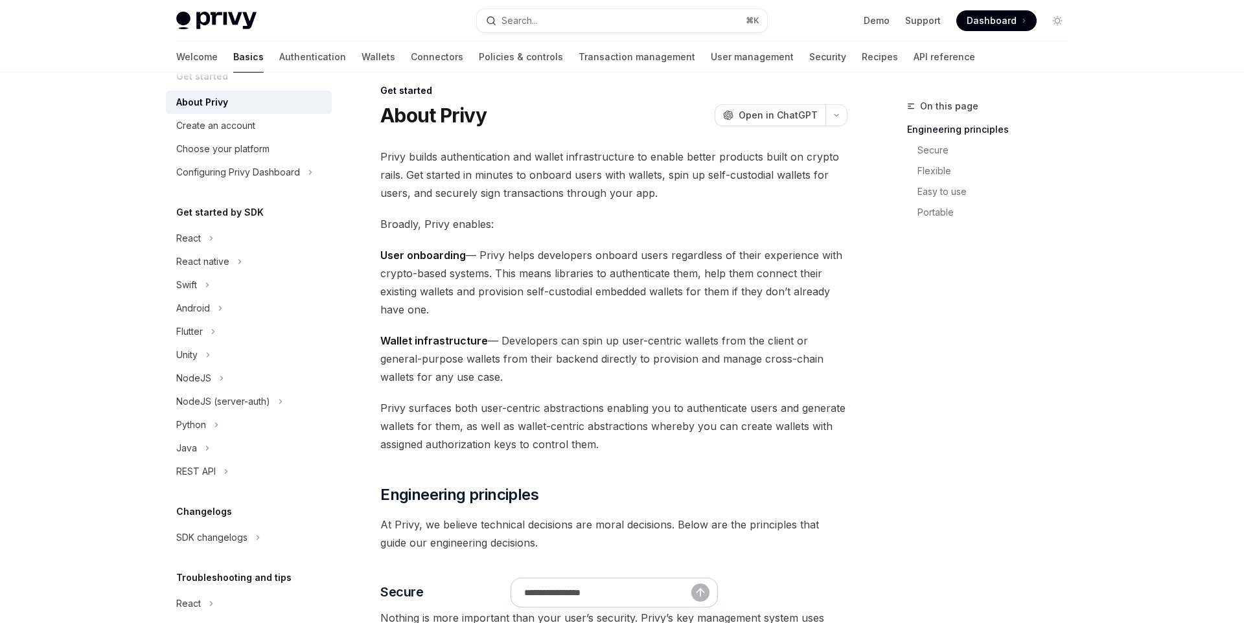
scroll to position [36, 0]
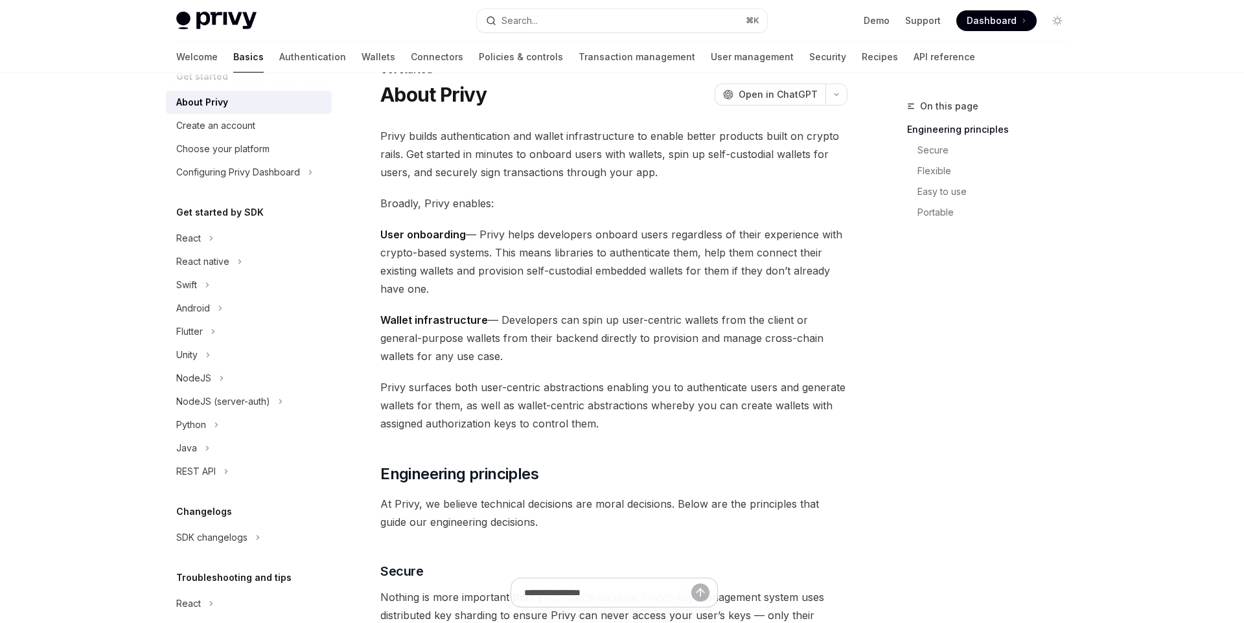
click at [475, 409] on span "Privy surfaces both user-centric abstractions enabling you to authenticate user…" at bounding box center [613, 405] width 467 height 54
click at [583, 407] on span "Privy surfaces both user-centric abstractions enabling you to authenticate user…" at bounding box center [613, 405] width 467 height 54
click at [657, 407] on span "Privy surfaces both user-centric abstractions enabling you to authenticate user…" at bounding box center [613, 405] width 467 height 54
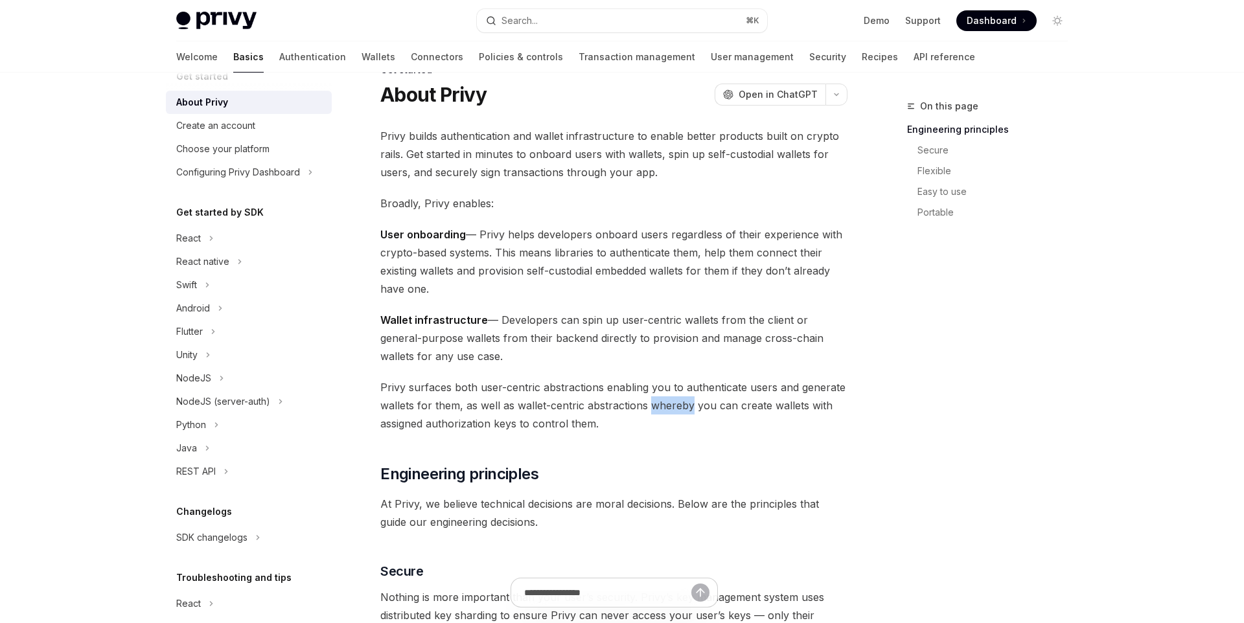
copy span "whereby"
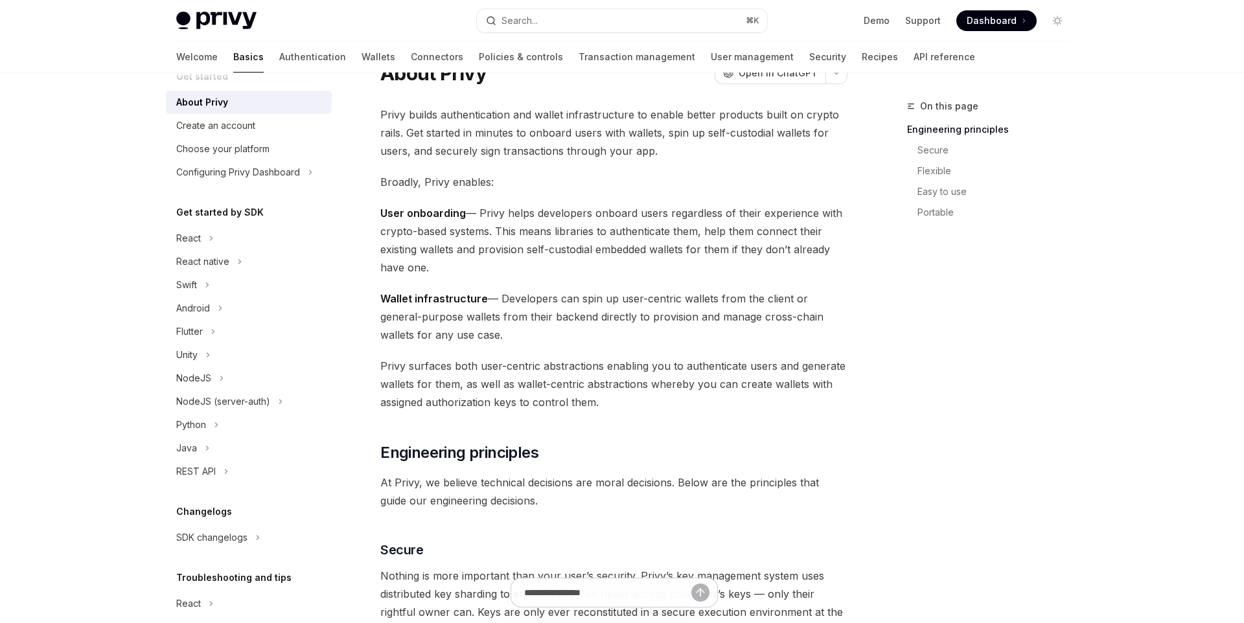
click at [620, 410] on span "Privy surfaces both user-centric abstractions enabling you to authenticate user…" at bounding box center [613, 384] width 467 height 54
click at [586, 365] on span "Privy surfaces both user-centric abstractions enabling you to authenticate user…" at bounding box center [613, 384] width 467 height 54
copy span "abstractions"
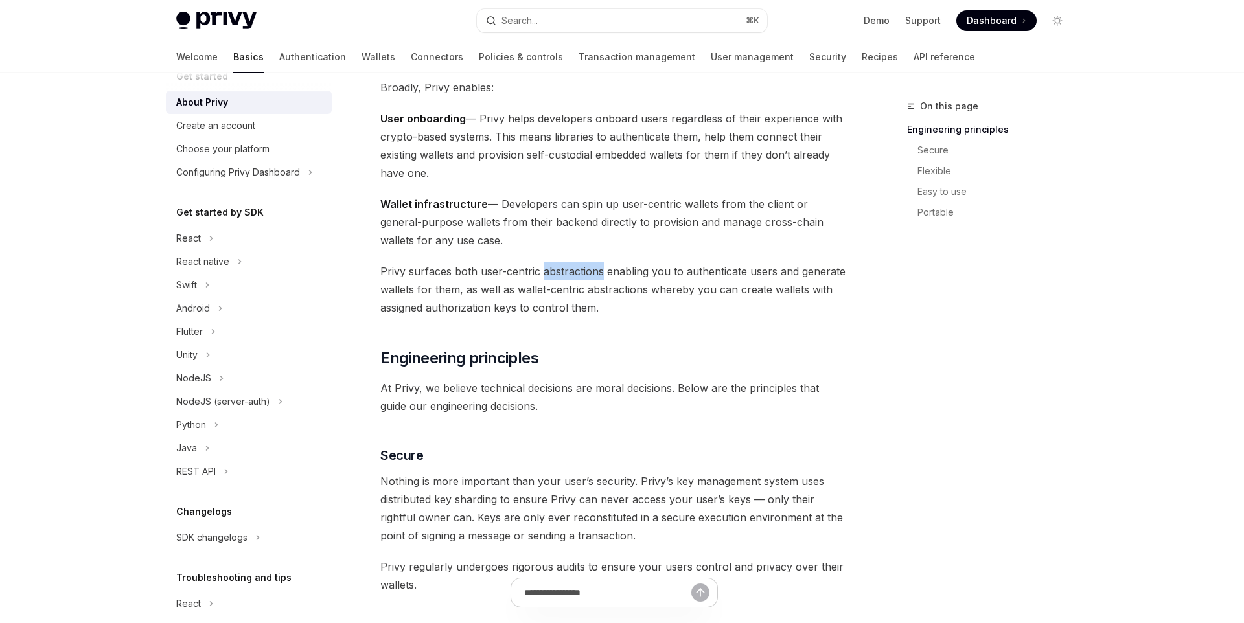
scroll to position [172, 0]
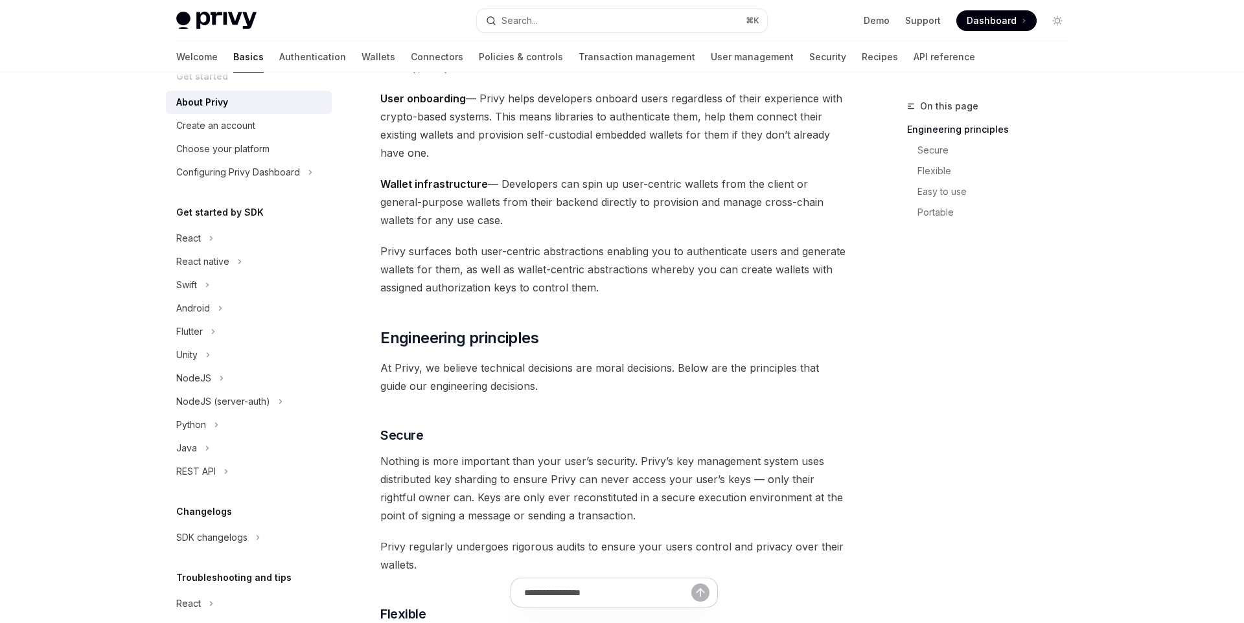
click at [610, 372] on span "At Privy, we believe technical decisions are moral decisions. Below are the pri…" at bounding box center [613, 377] width 467 height 36
copy span "moral"
click at [473, 477] on span "Nothing is more important than your user’s security. Privy’s key management sys…" at bounding box center [613, 488] width 467 height 73
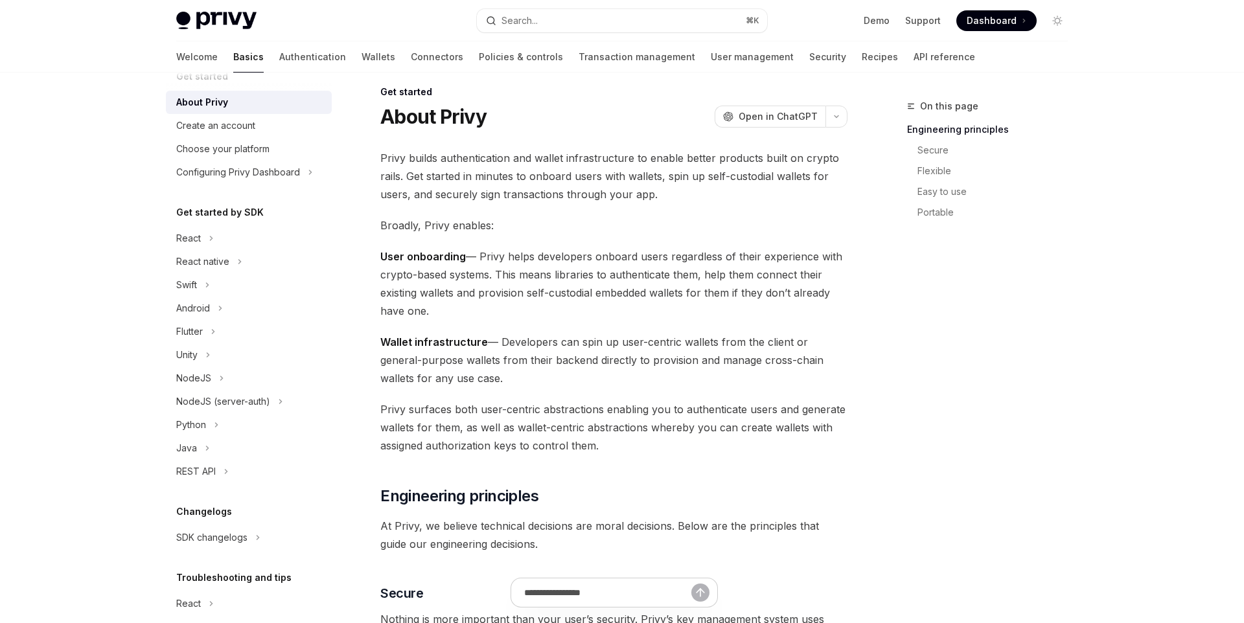
scroll to position [0, 0]
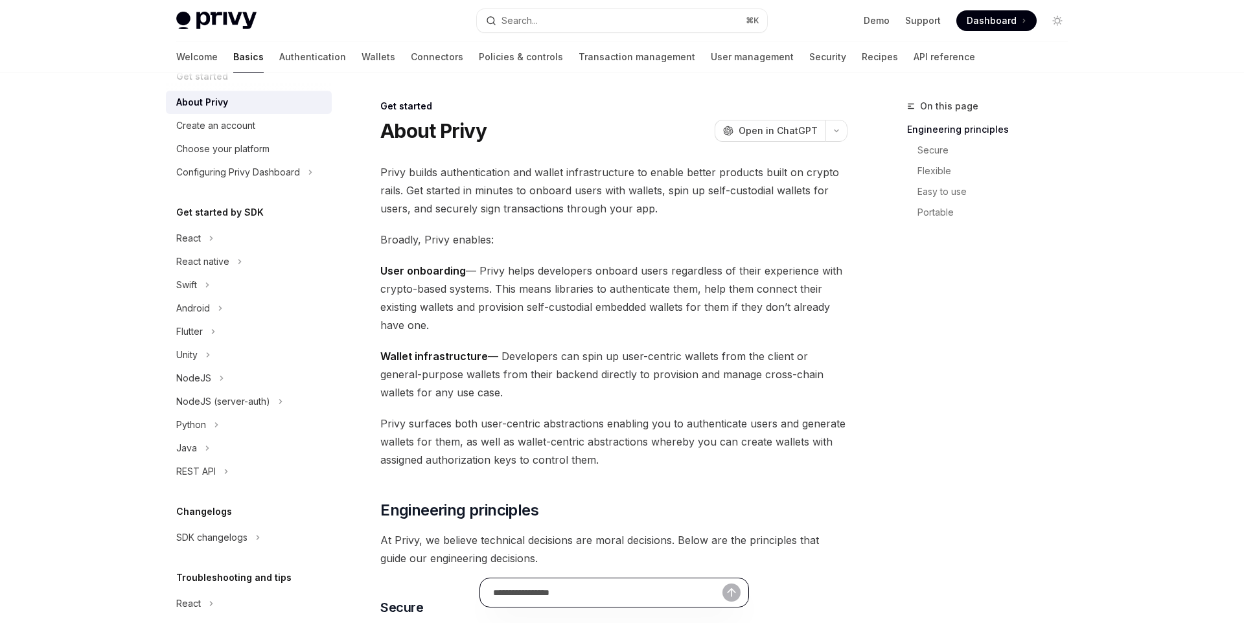
click at [570, 597] on input "text" at bounding box center [607, 592] width 229 height 28
type input "**********"
type textarea "*"
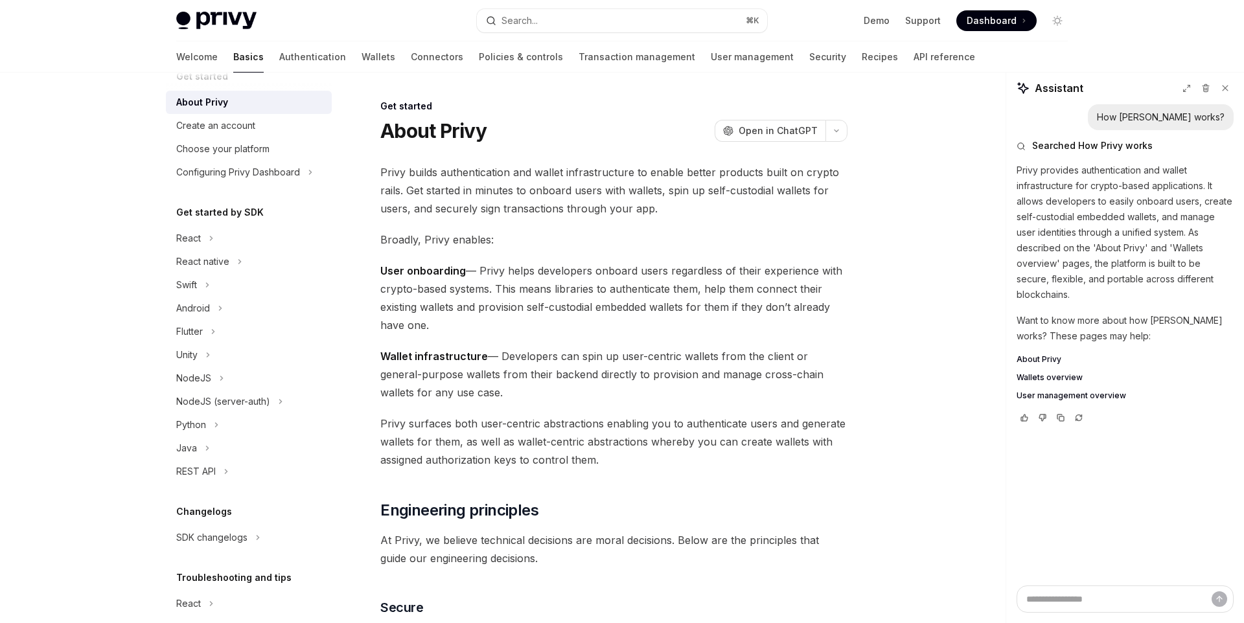
click at [1073, 171] on p "Privy provides authentication and wallet infrastructure for crypto-based applic…" at bounding box center [1124, 233] width 217 height 140
click at [1045, 354] on span "About Privy" at bounding box center [1038, 359] width 45 height 10
click at [1042, 372] on span "Wallets overview" at bounding box center [1049, 377] width 66 height 10
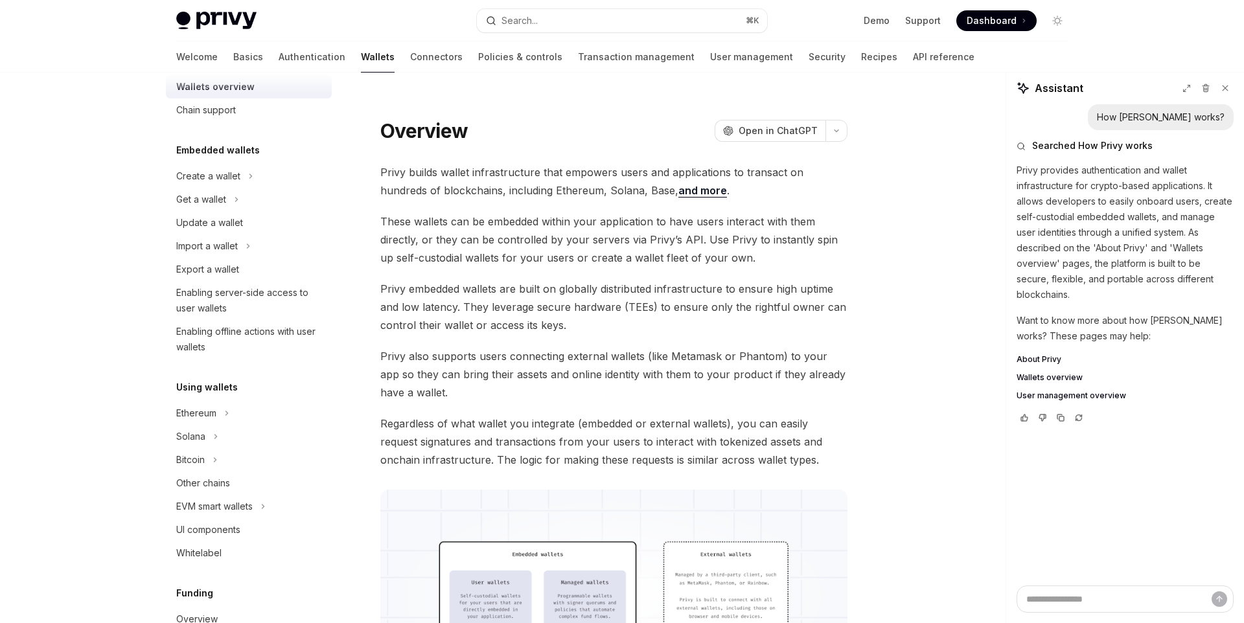
click at [1042, 354] on span "About Privy" at bounding box center [1038, 359] width 45 height 10
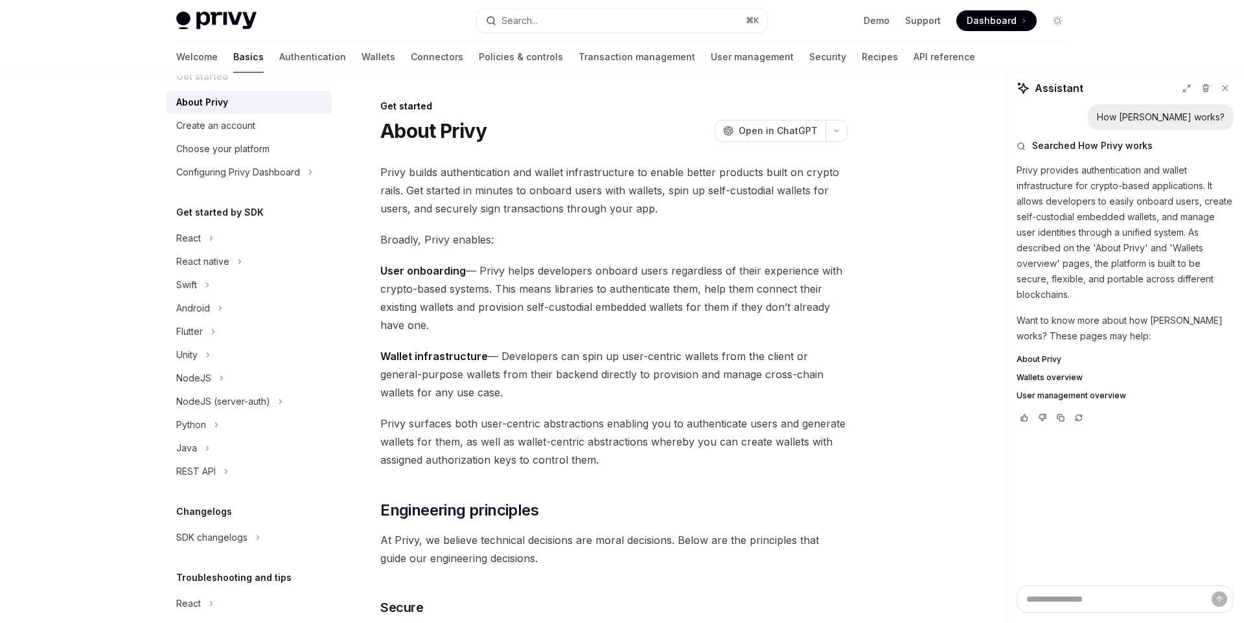
click at [1039, 372] on span "Wallets overview" at bounding box center [1049, 377] width 66 height 10
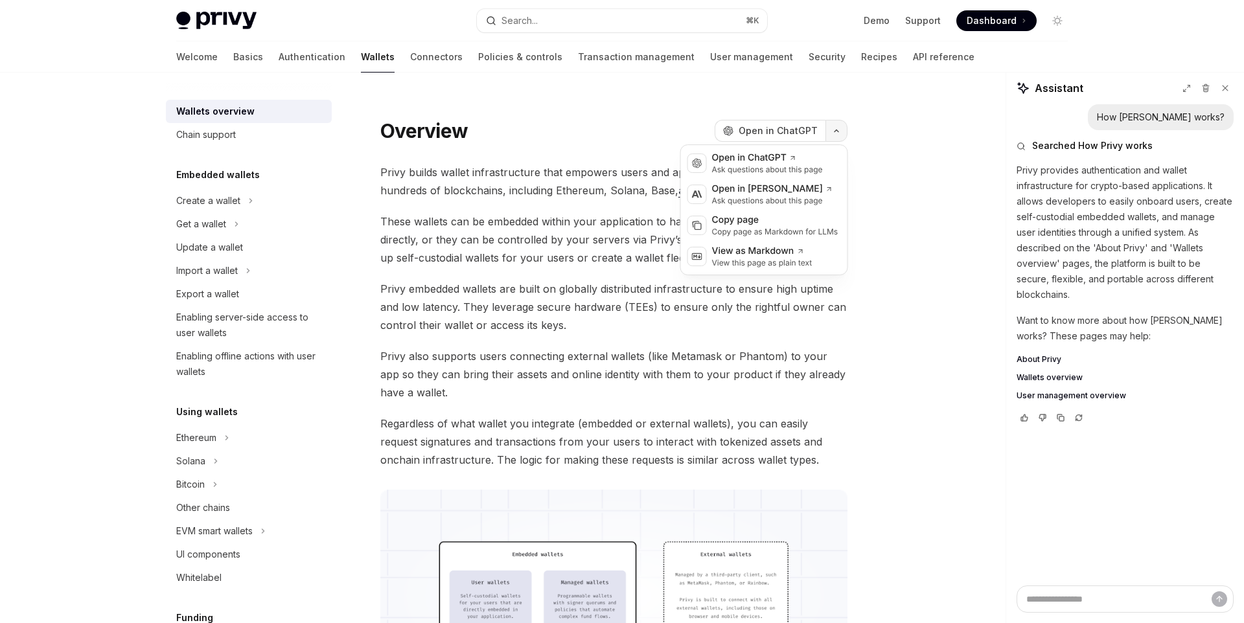
click at [837, 140] on button "button" at bounding box center [836, 131] width 22 height 22
click at [803, 188] on div "Open in [PERSON_NAME]" at bounding box center [772, 189] width 121 height 13
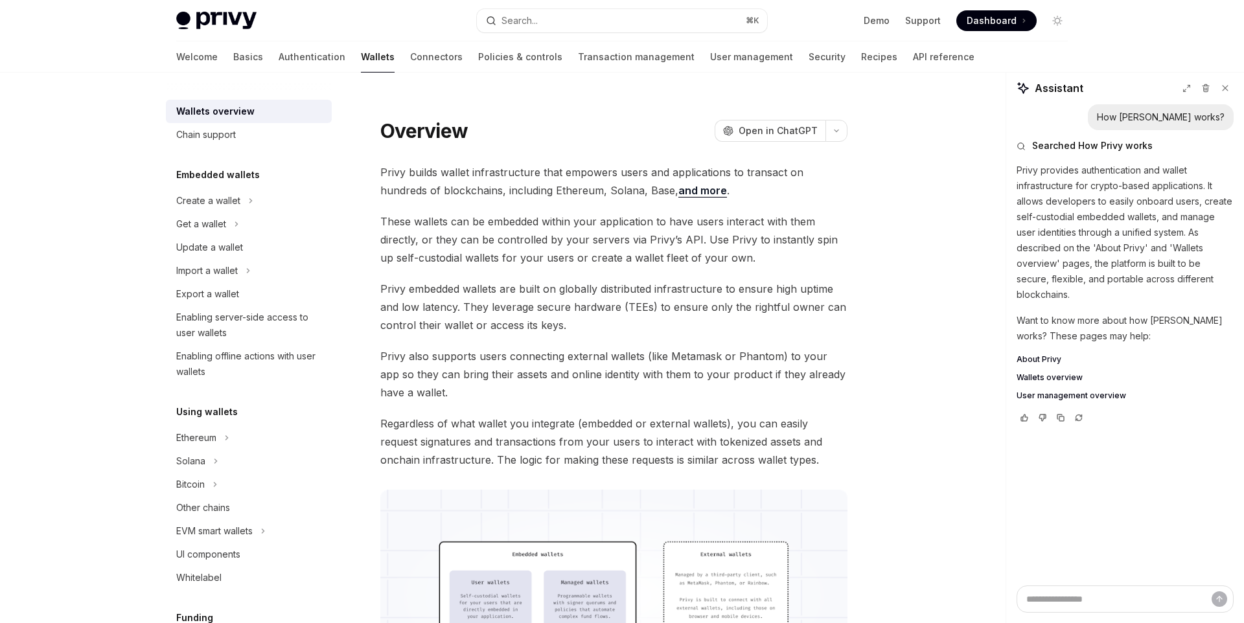
click at [347, 98] on div "Wallets overview Chain support Embedded wallets Create a wallet Get a wallet Up…" at bounding box center [259, 348] width 187 height 551
click at [883, 25] on link "Demo" at bounding box center [876, 20] width 26 height 13
click at [203, 21] on img at bounding box center [216, 21] width 80 height 18
type textarea "*"
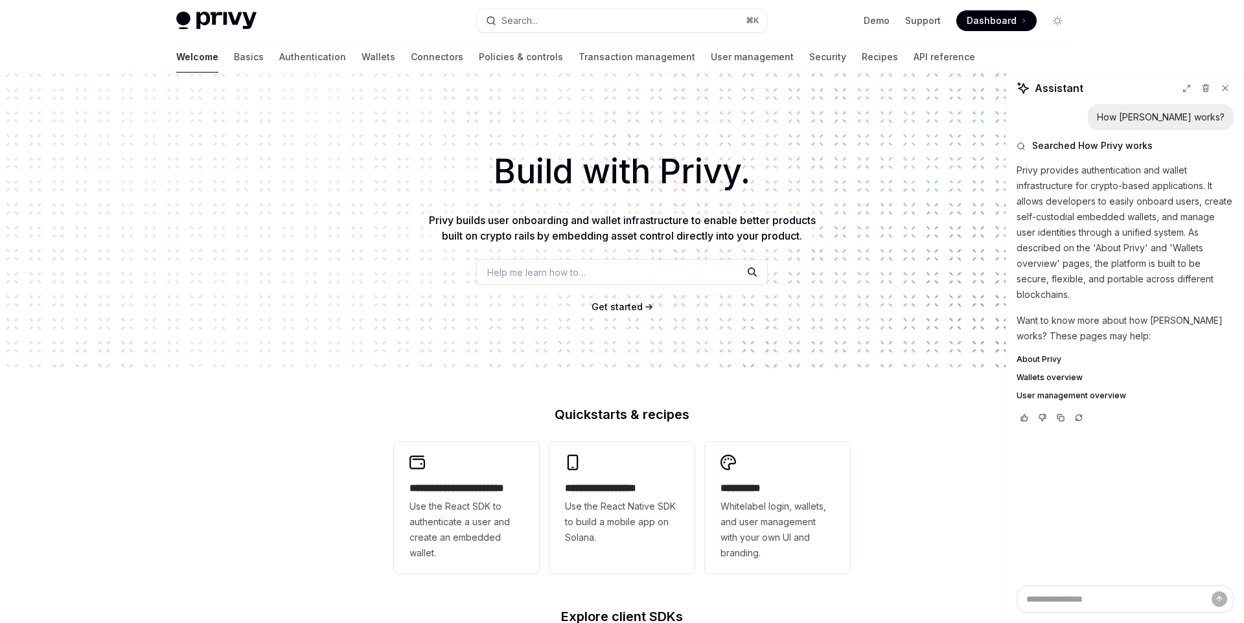
click at [978, 24] on span "Dashboard" at bounding box center [991, 20] width 50 height 13
click at [527, 209] on div "Build with Privy. Privy builds user onboarding and wallet infrastructure to ena…" at bounding box center [622, 220] width 1244 height 295
